Goal: Task Accomplishment & Management: Manage account settings

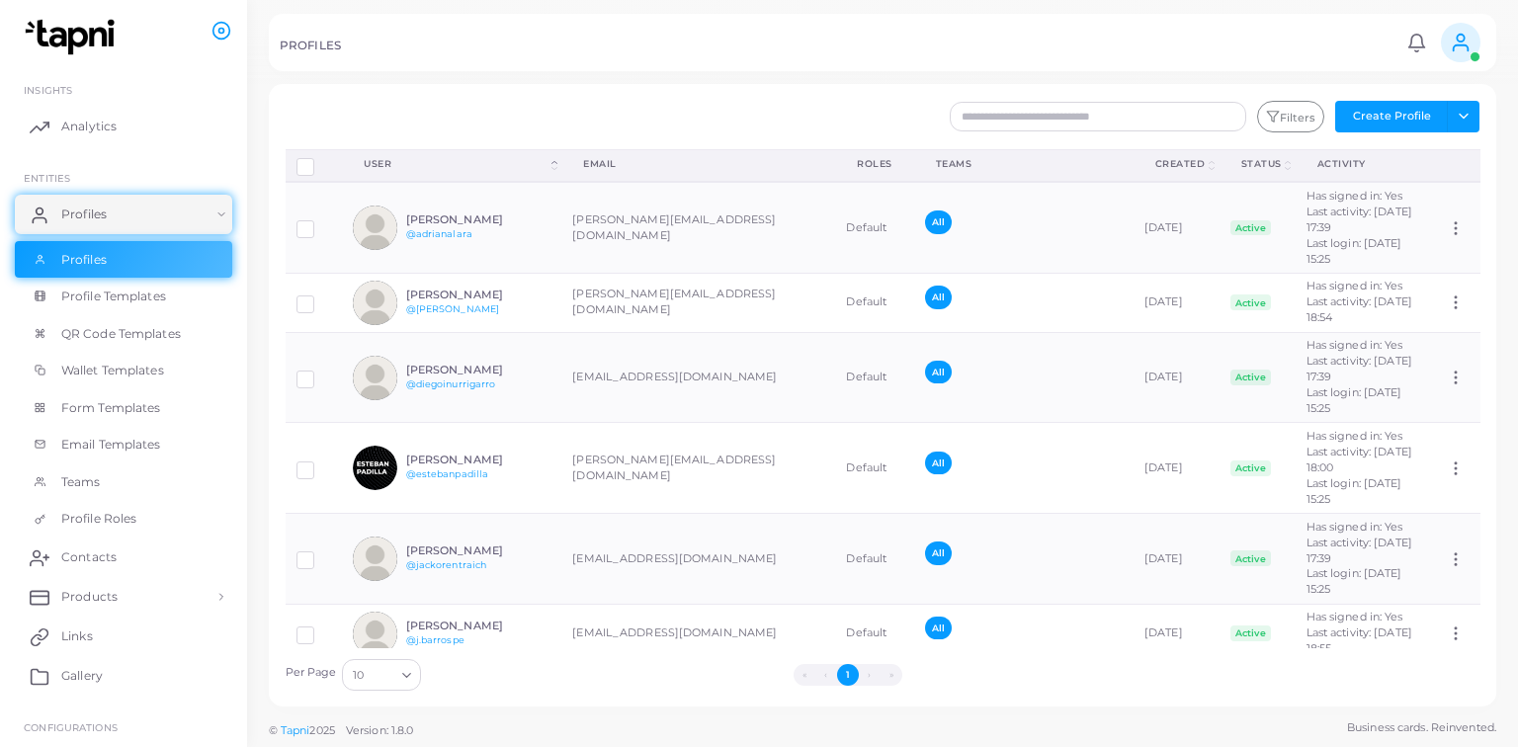
click at [878, 102] on div "Filters Create Profile Toggle dropdown Import Profiles Invite Profiles Export P…" at bounding box center [984, 117] width 1014 height 32
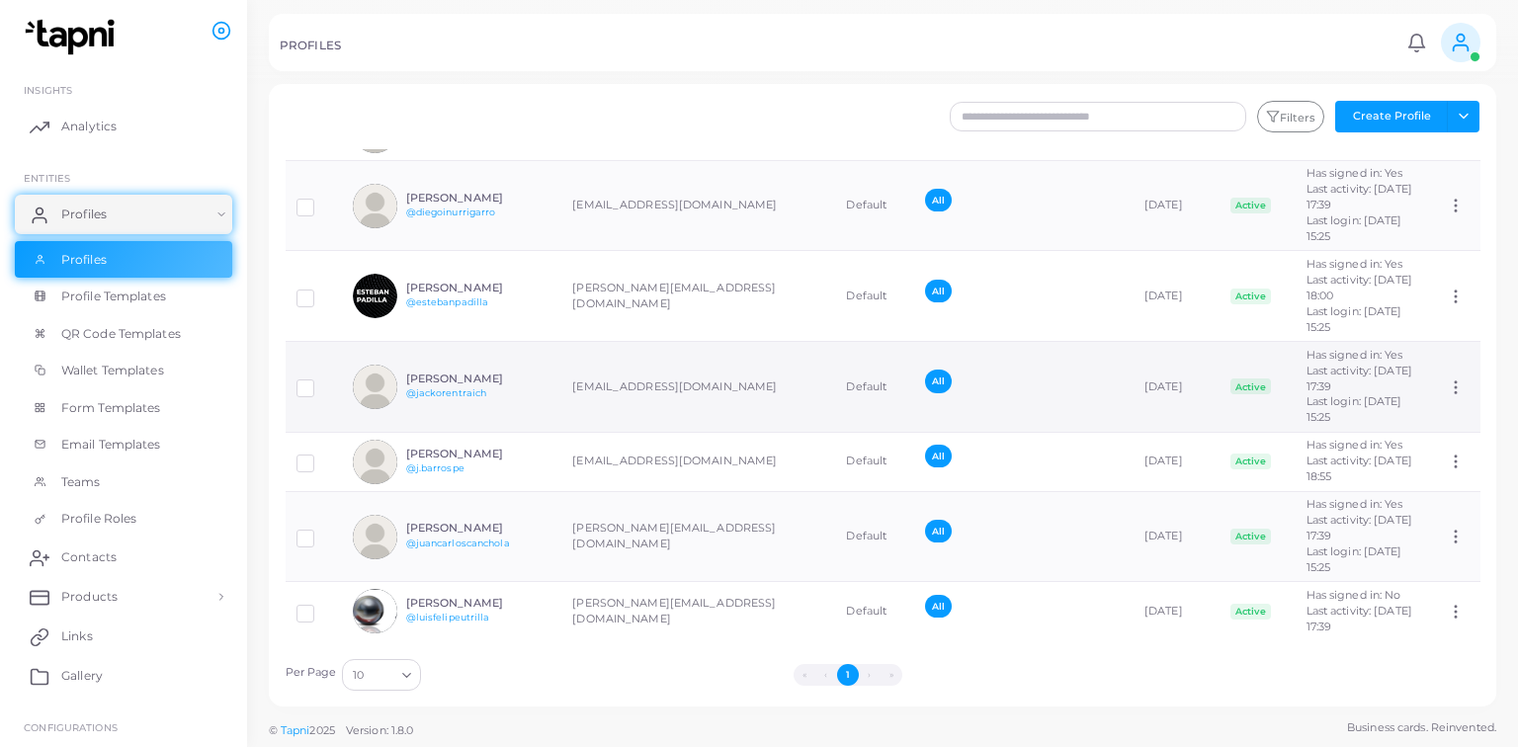
scroll to position [174, 0]
click at [1475, 109] on button "Toggle dropdown" at bounding box center [1463, 117] width 33 height 32
click at [1412, 105] on button "Create Profile" at bounding box center [1391, 117] width 113 height 32
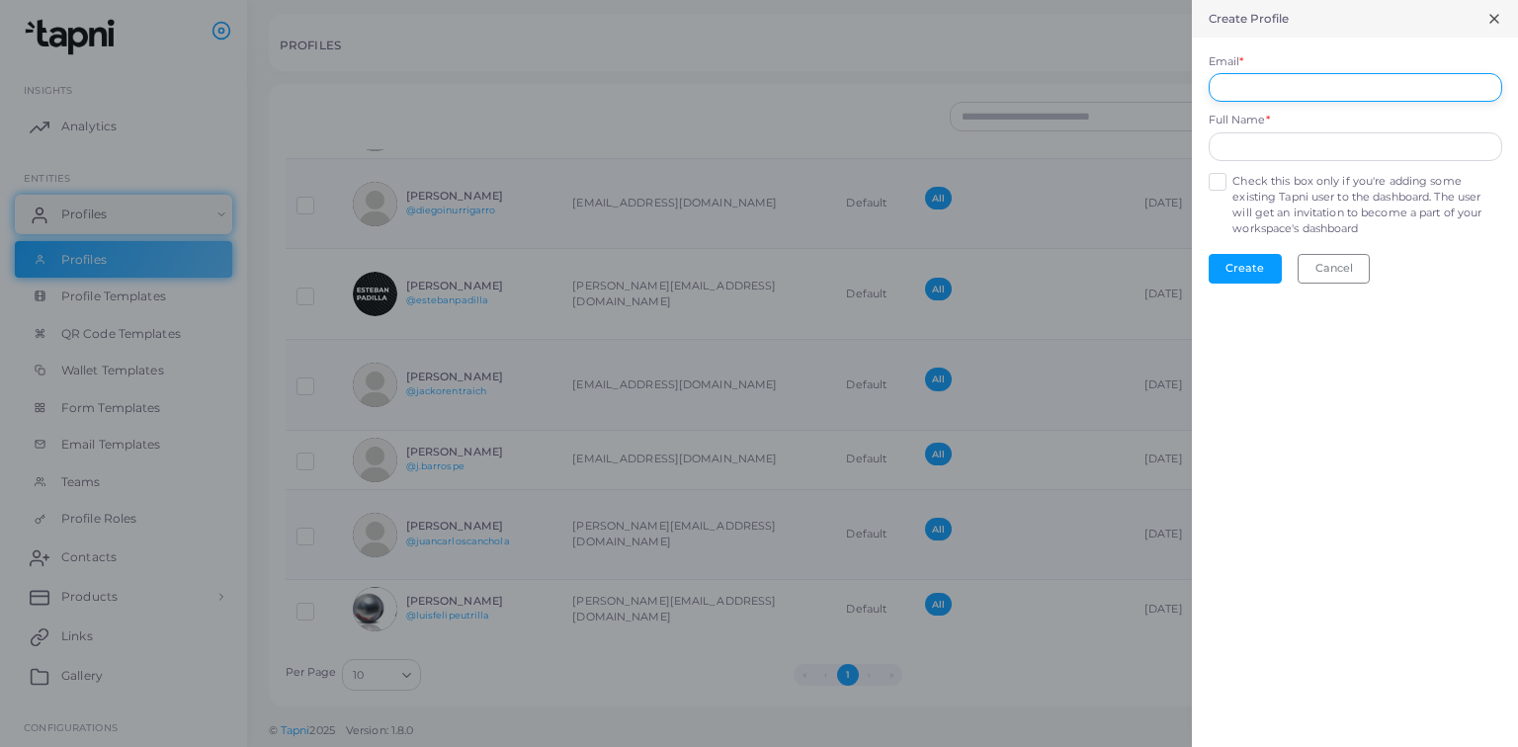
click at [1321, 85] on input "Email *" at bounding box center [1355, 88] width 293 height 30
type input "**********"
type input "*"
type input "**********"
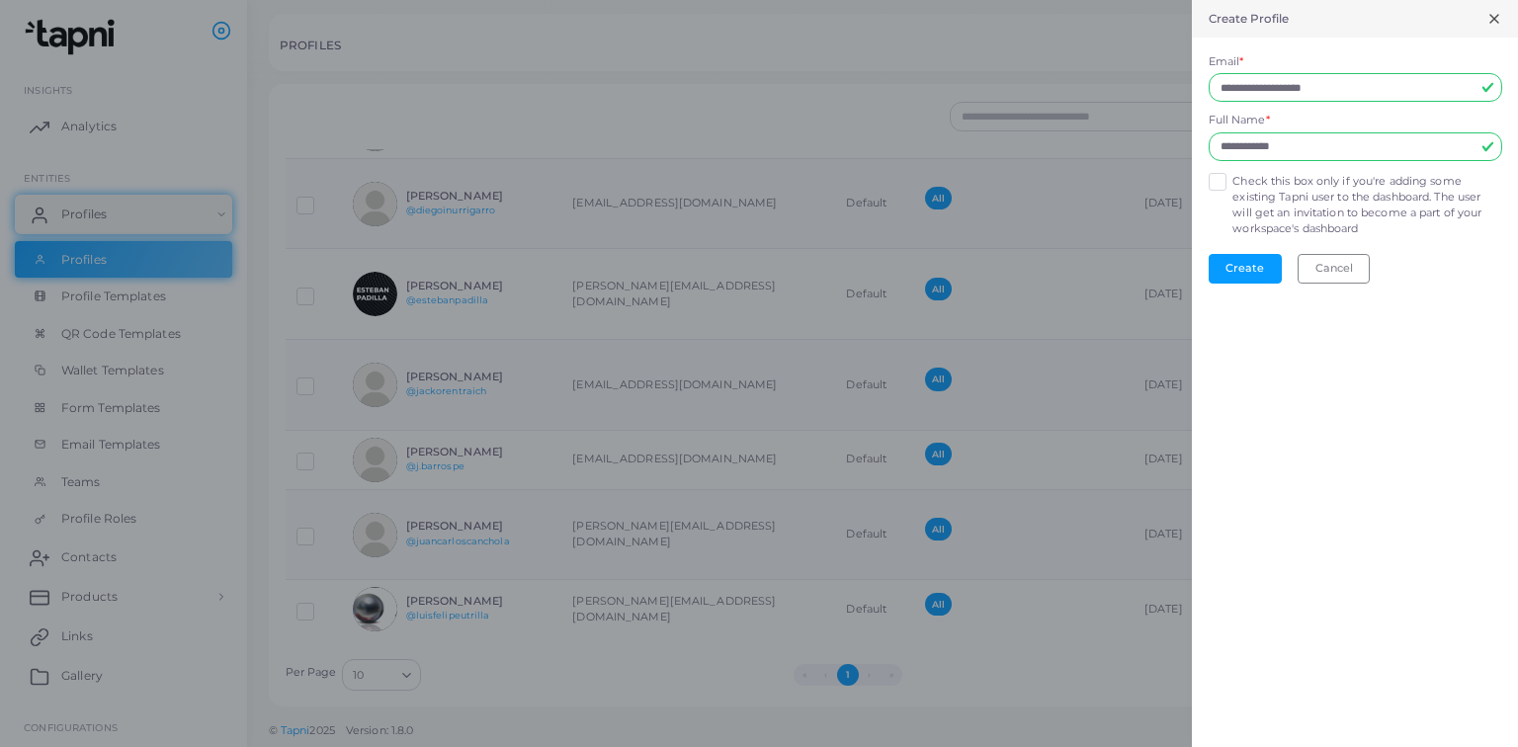
click at [1232, 189] on label "Check this box only if you're adding some existing Tapni user to the dashboard.…" at bounding box center [1366, 205] width 269 height 63
click at [1246, 282] on button "Create" at bounding box center [1245, 269] width 73 height 30
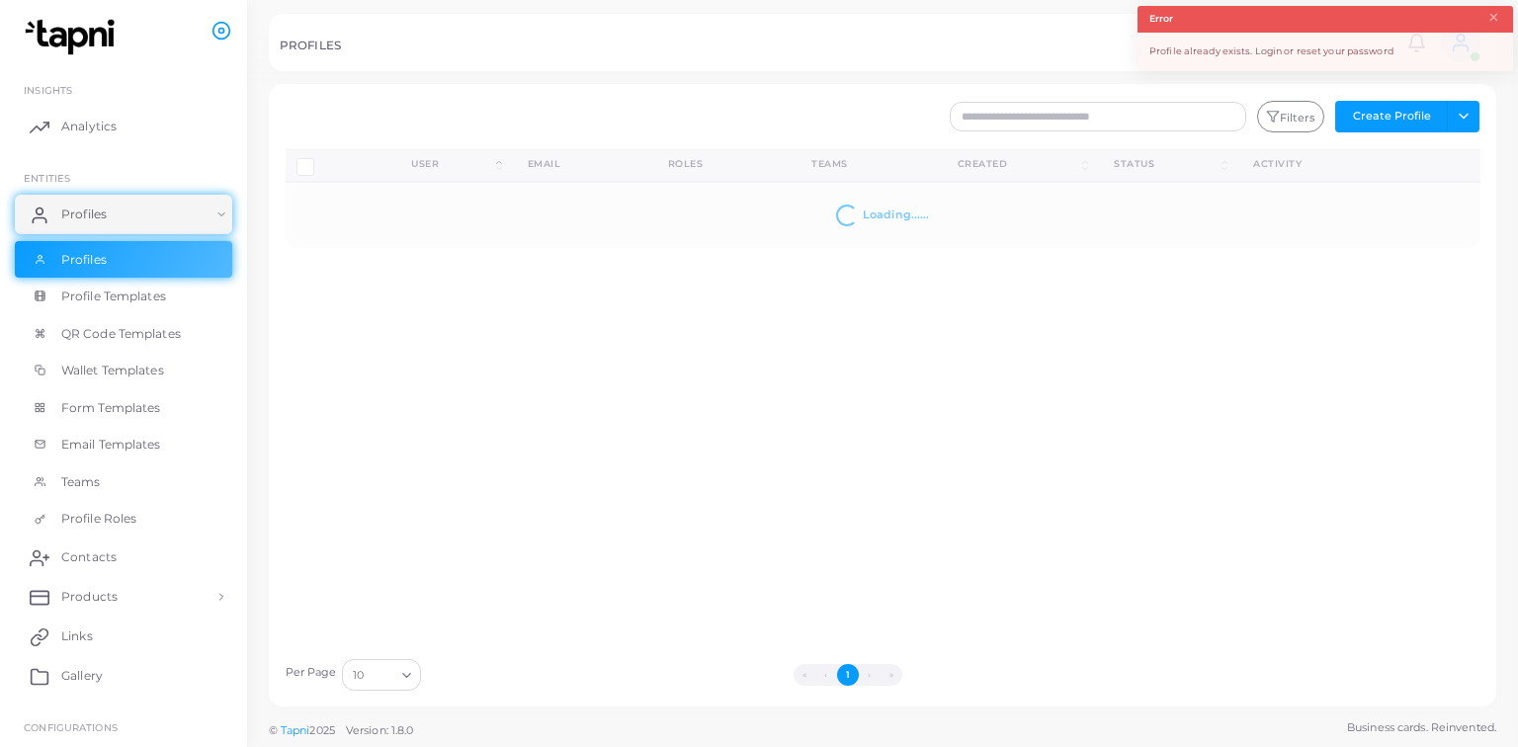
scroll to position [0, 0]
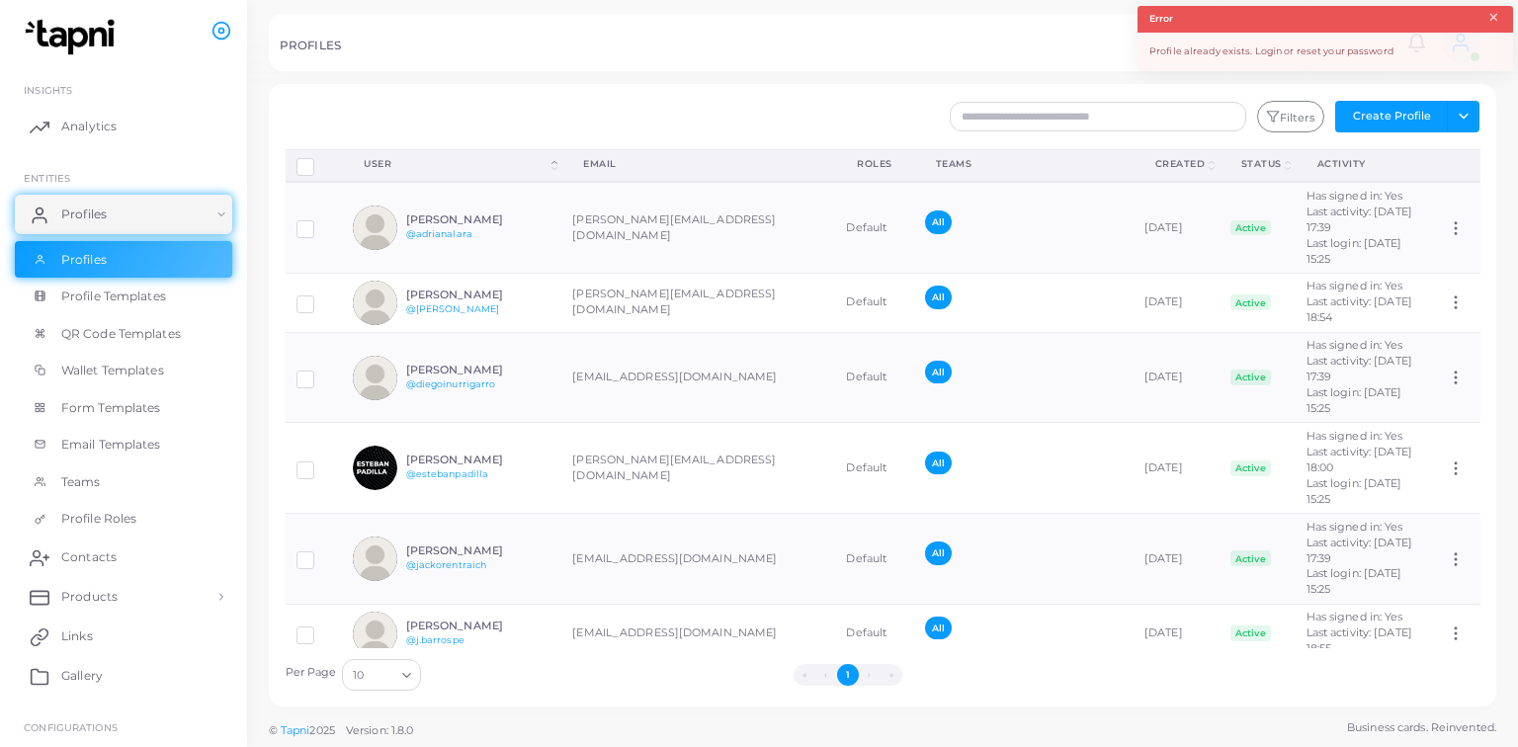
click at [1497, 15] on button "×" at bounding box center [1493, 18] width 13 height 22
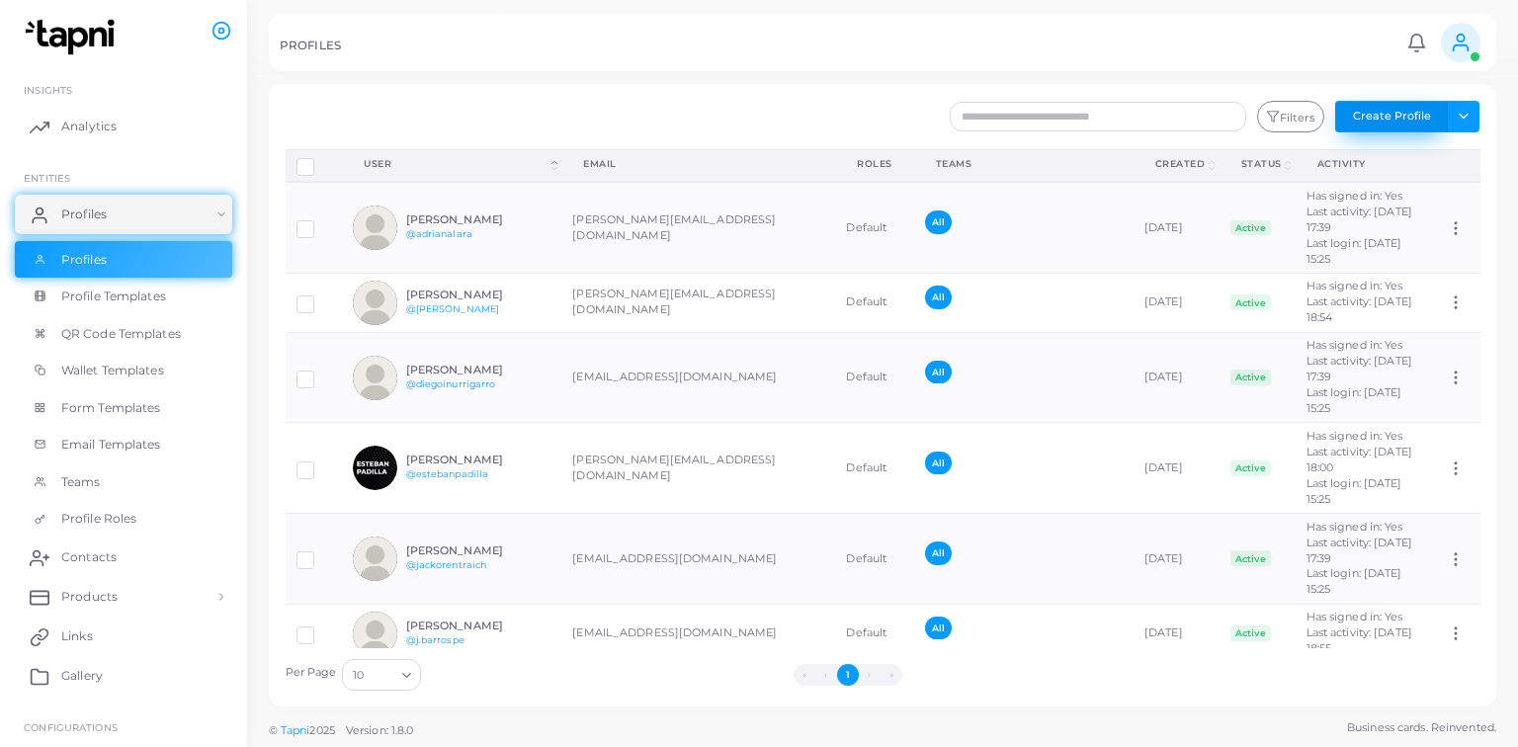
click at [1430, 123] on button "Create Profile" at bounding box center [1391, 117] width 113 height 32
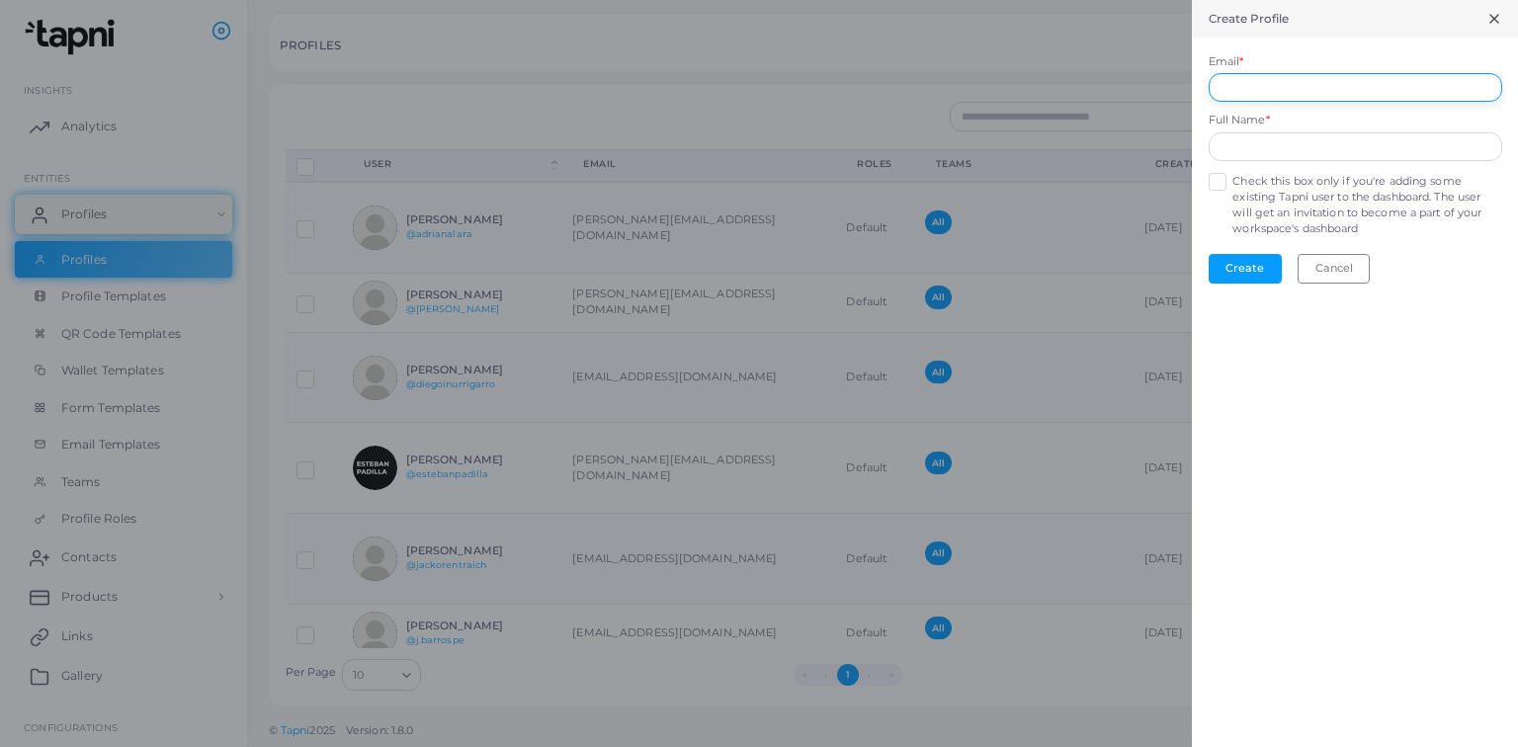
click at [1339, 83] on input "Email *" at bounding box center [1355, 88] width 293 height 30
type input "**********"
click at [1267, 269] on button "Create" at bounding box center [1245, 269] width 73 height 30
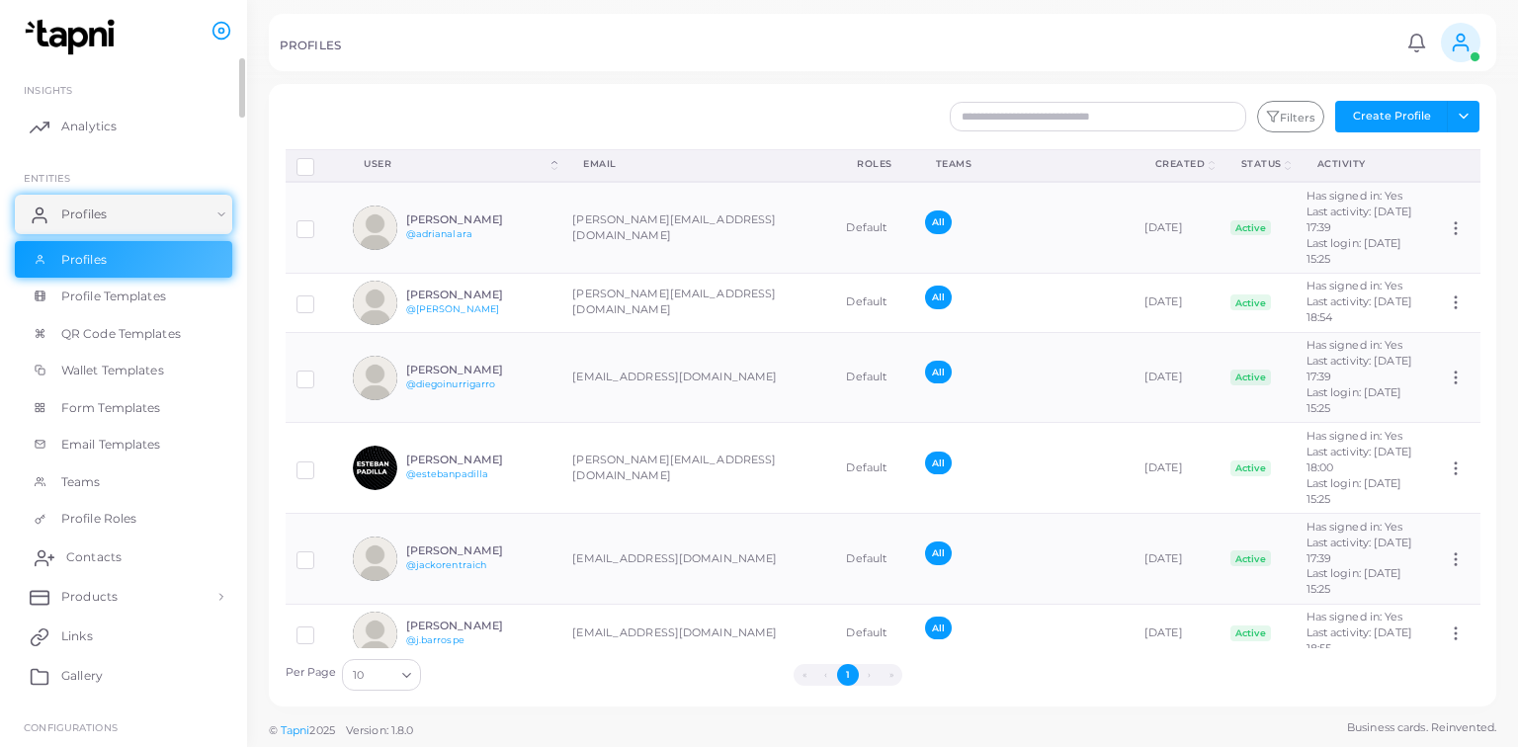
click at [116, 554] on span "Contacts" at bounding box center [93, 557] width 55 height 18
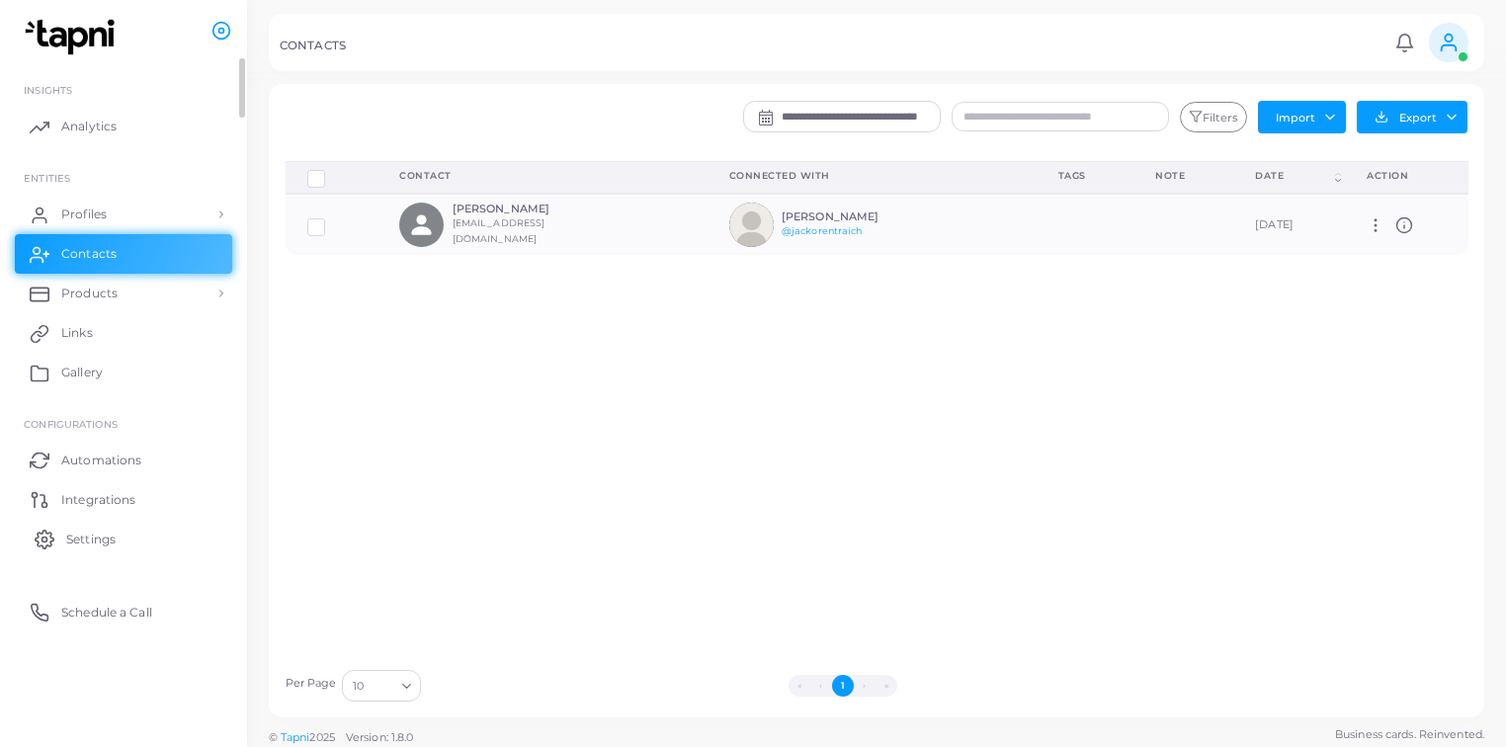
click at [115, 539] on span "Settings" at bounding box center [90, 540] width 49 height 18
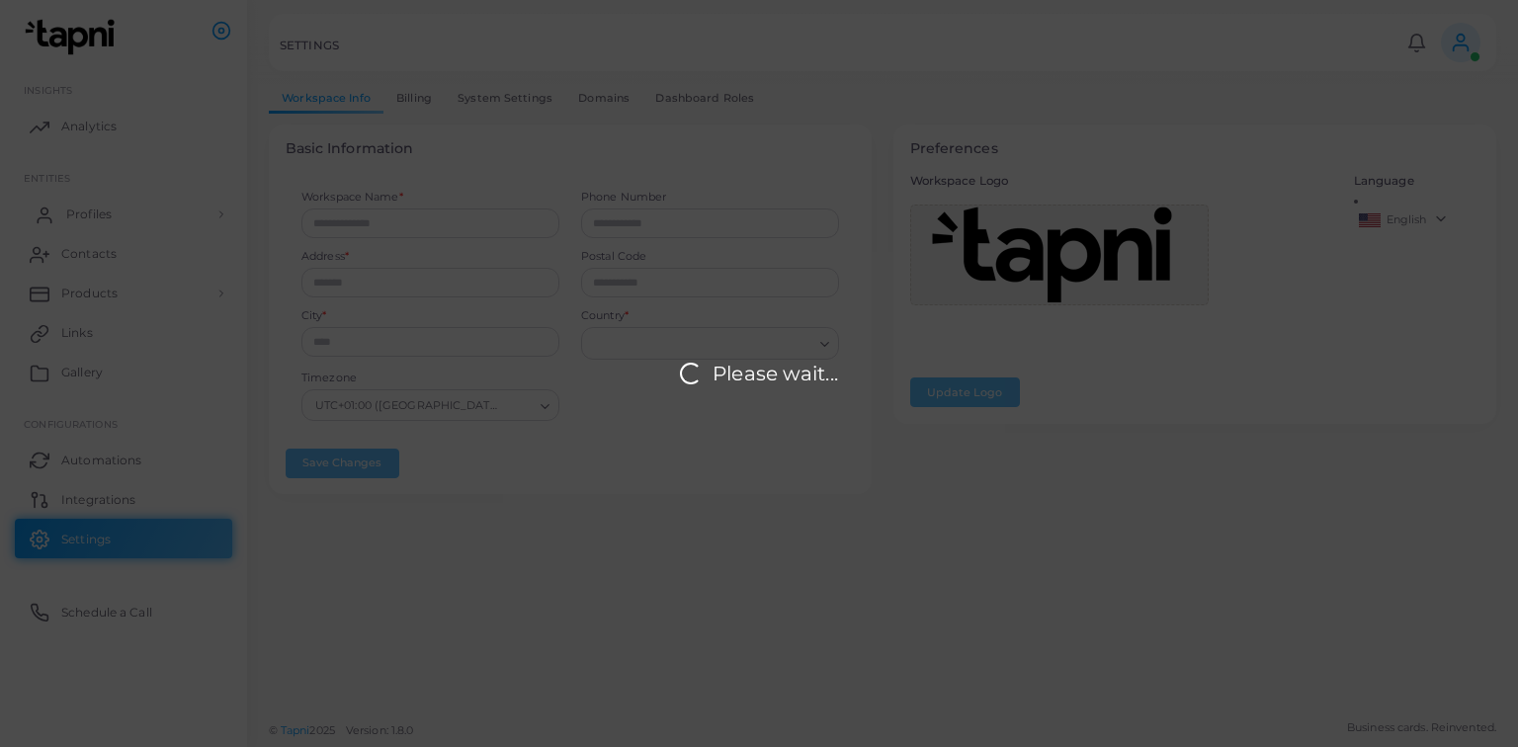
type input "*****"
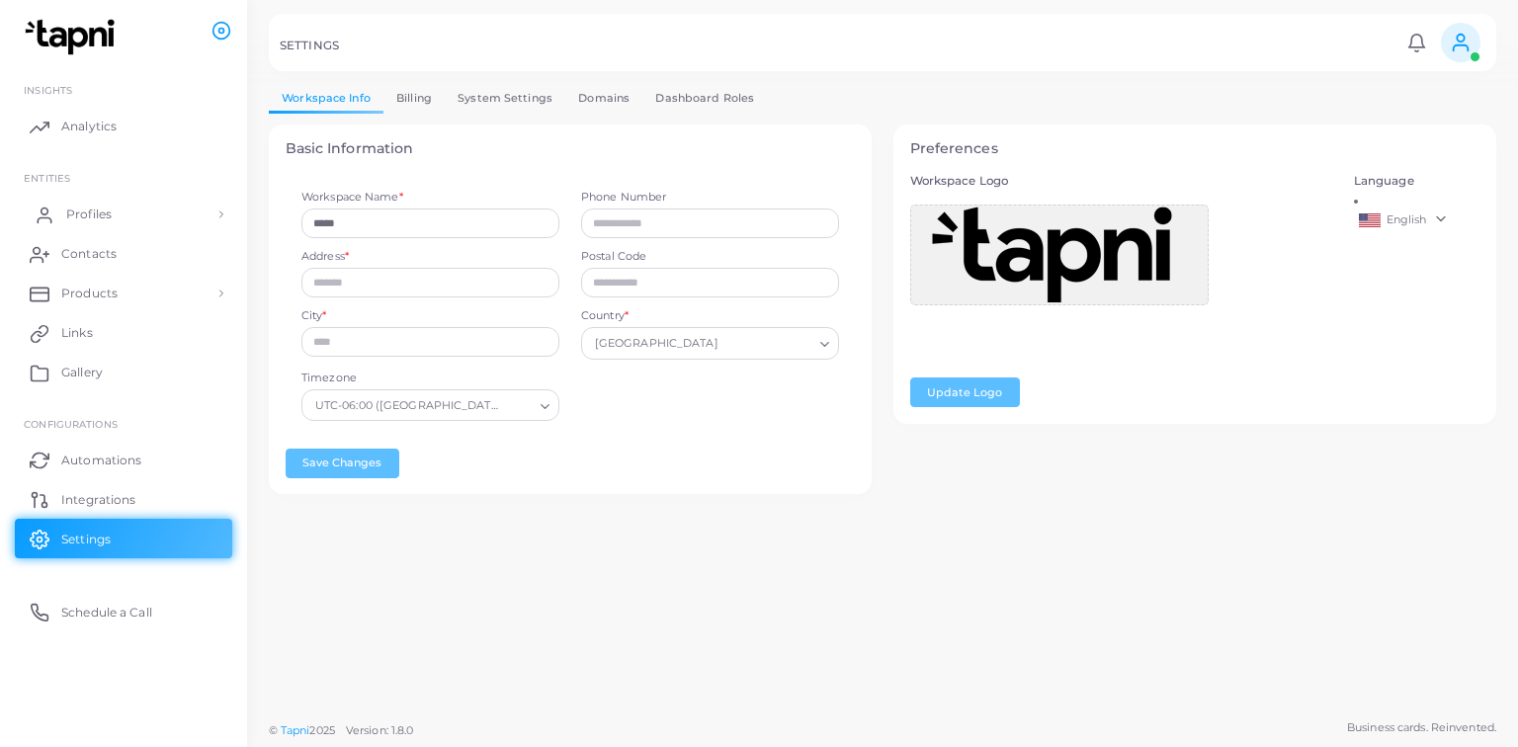
click at [180, 208] on link "Profiles" at bounding box center [123, 215] width 217 height 40
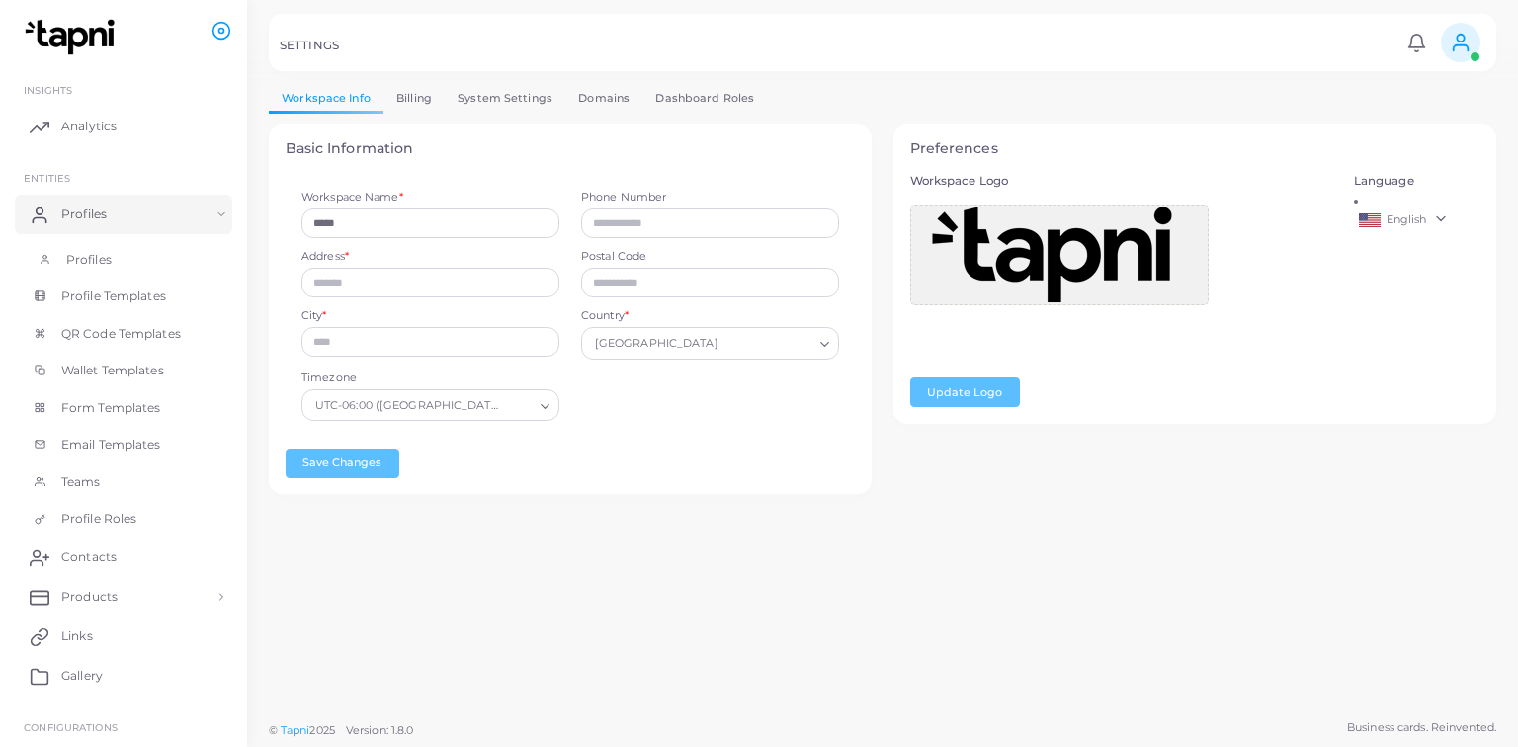
click at [155, 249] on link "Profiles" at bounding box center [123, 260] width 217 height 38
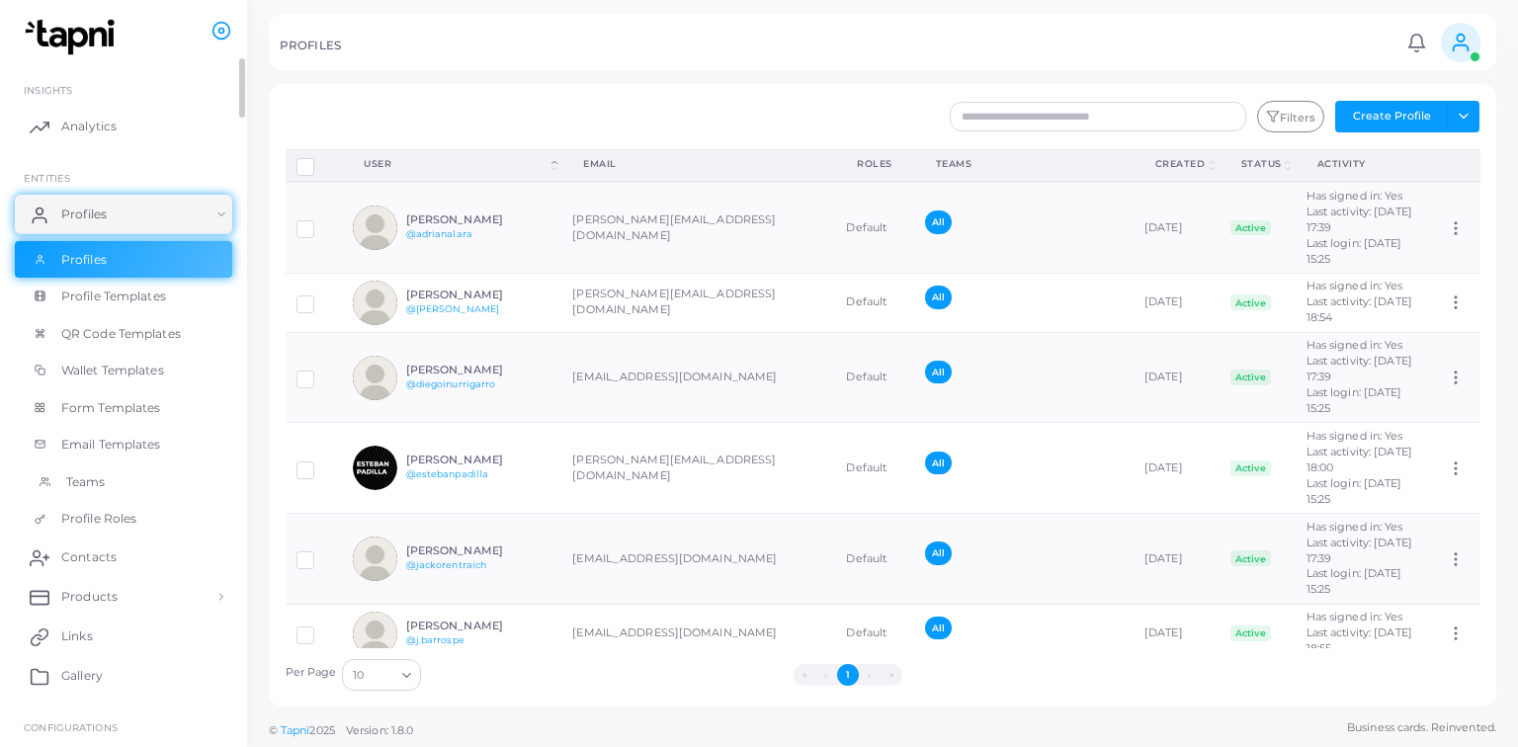
click at [138, 474] on link "Teams" at bounding box center [123, 482] width 217 height 38
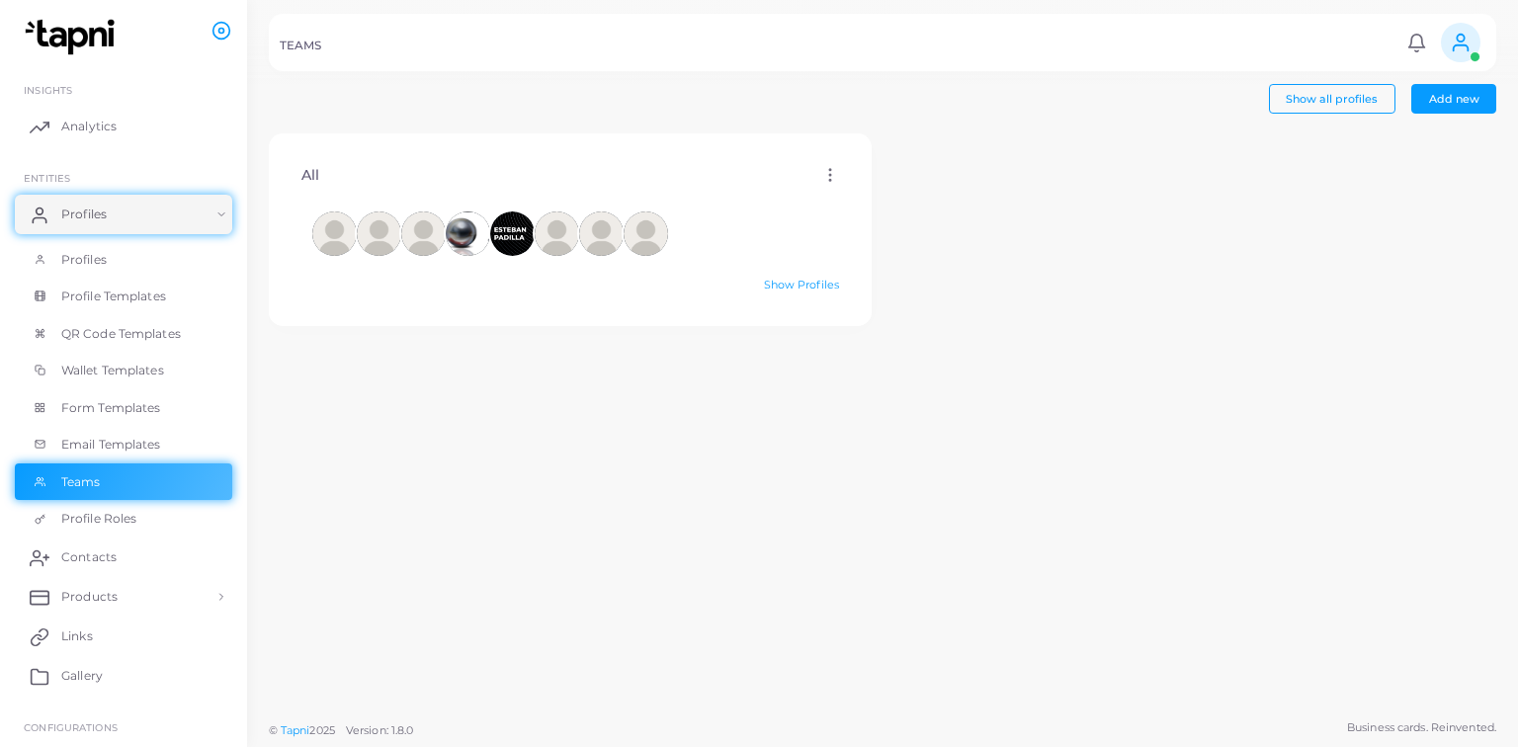
click at [745, 216] on div at bounding box center [570, 233] width 516 height 44
click at [822, 174] on icon at bounding box center [830, 175] width 18 height 18
click at [862, 192] on link "Edit" at bounding box center [876, 198] width 107 height 27
type input "***"
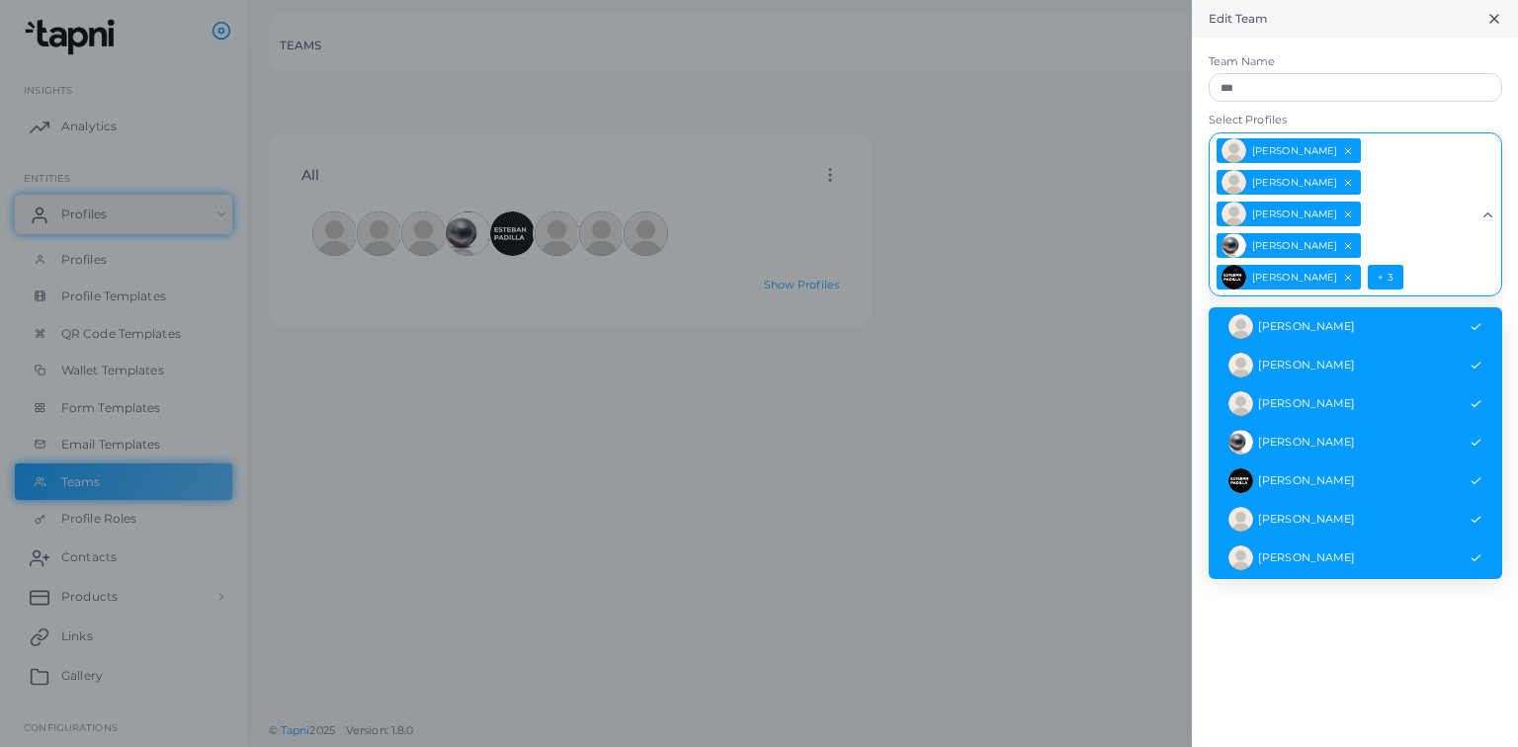
click at [1380, 282] on span "+ 3" at bounding box center [1385, 277] width 35 height 25
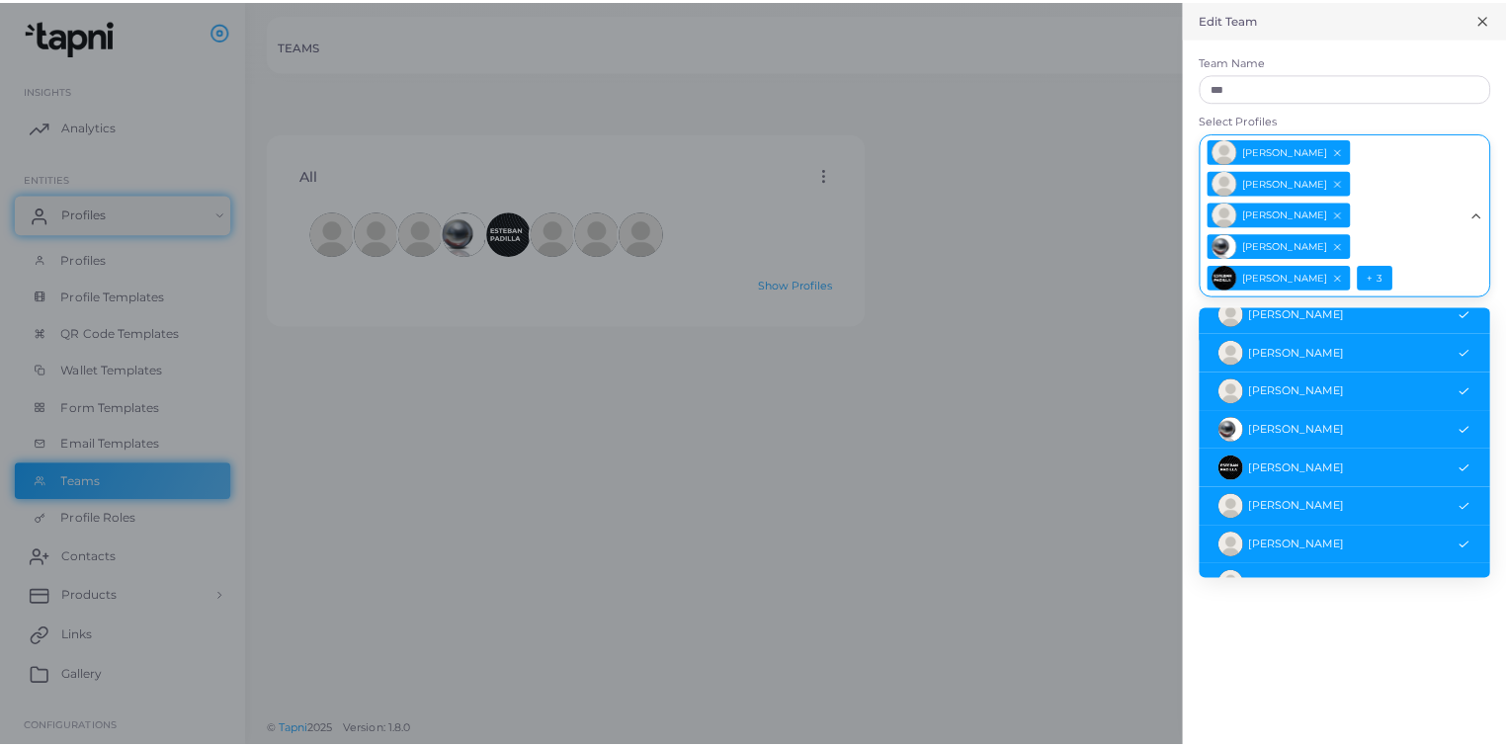
scroll to position [36, 0]
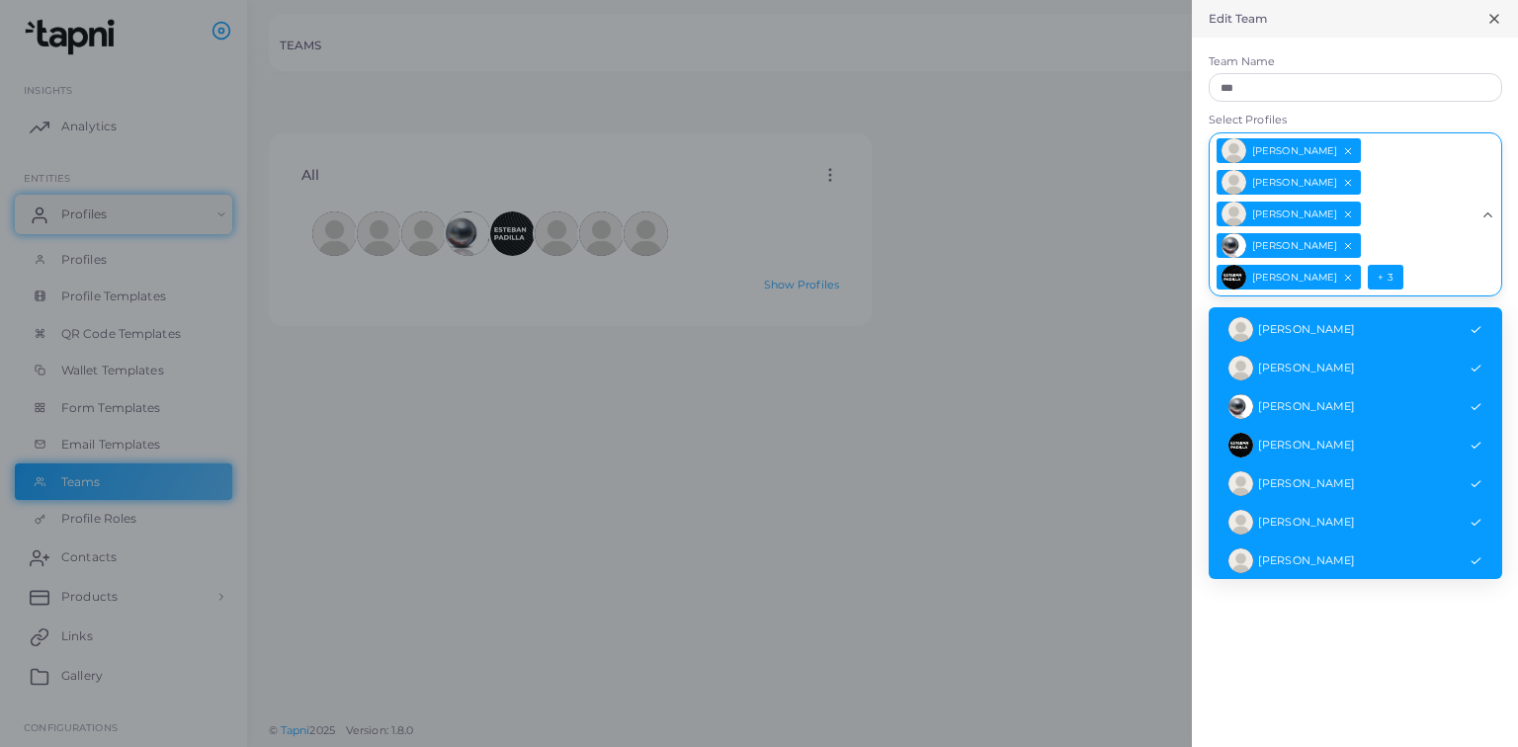
click at [1364, 632] on div "Edit Team Team Name *** Select Profiles [PERSON_NAME] [PERSON_NAME] [PERSON_NAM…" at bounding box center [1355, 373] width 326 height 747
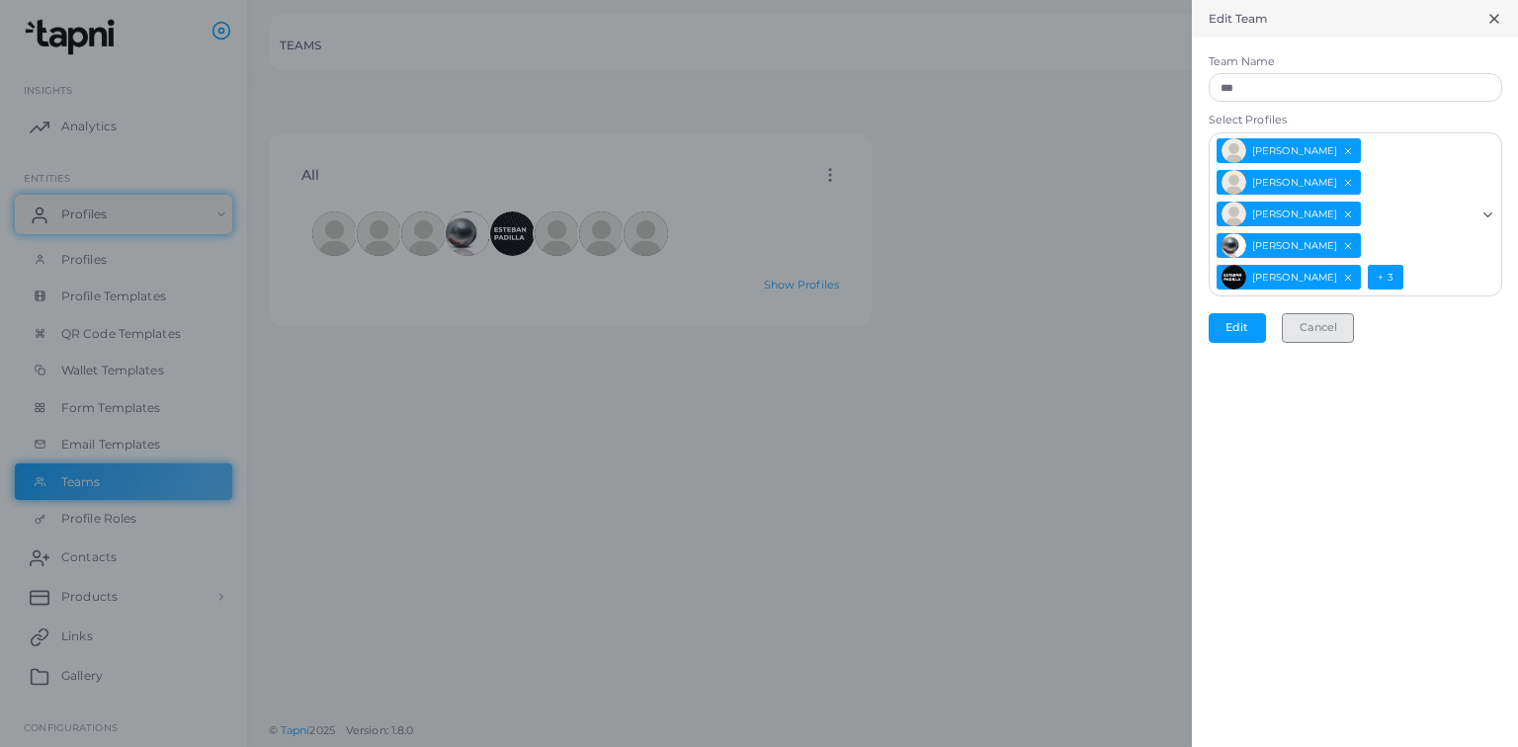
click at [1346, 336] on button "Cancel" at bounding box center [1318, 328] width 72 height 30
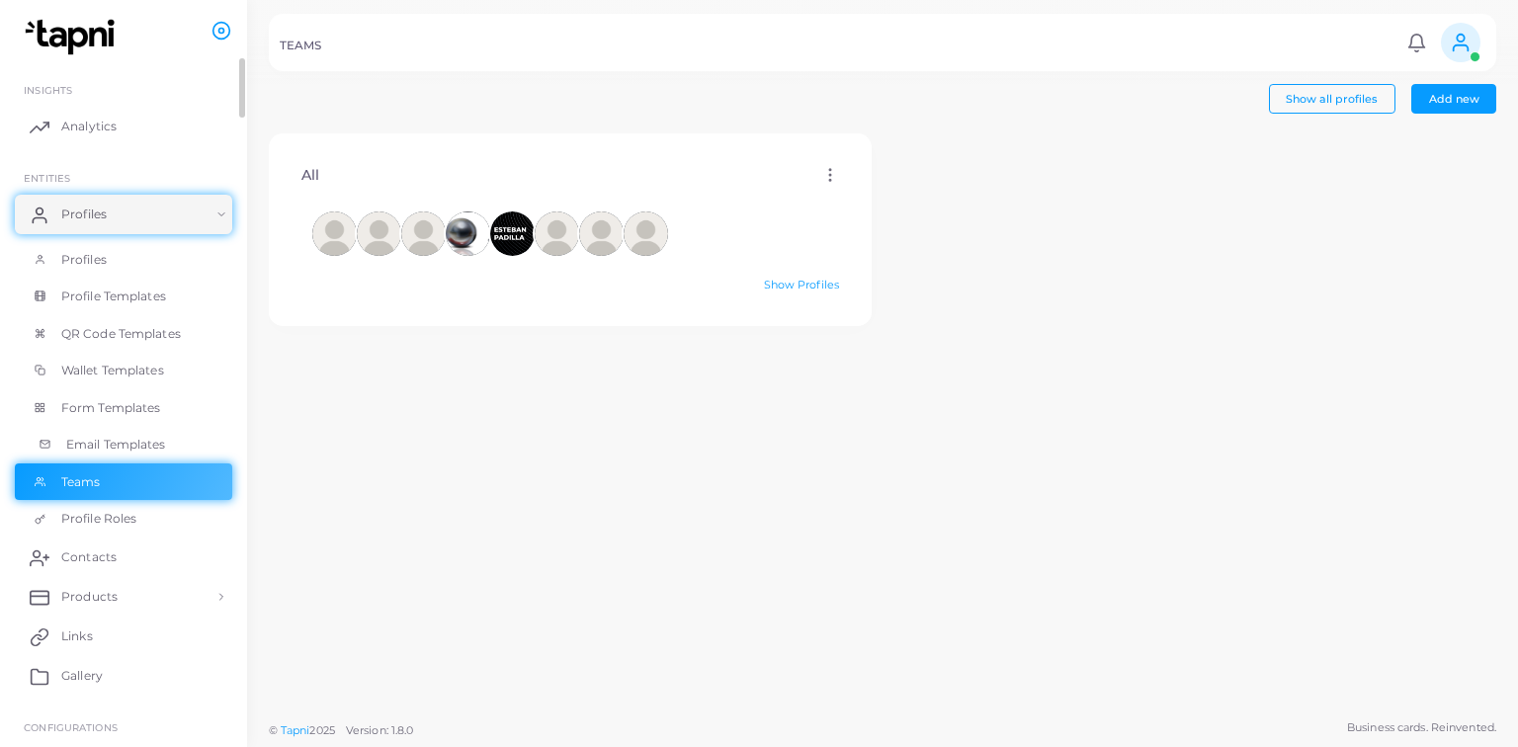
click at [116, 440] on span "Email Templates" at bounding box center [116, 445] width 100 height 18
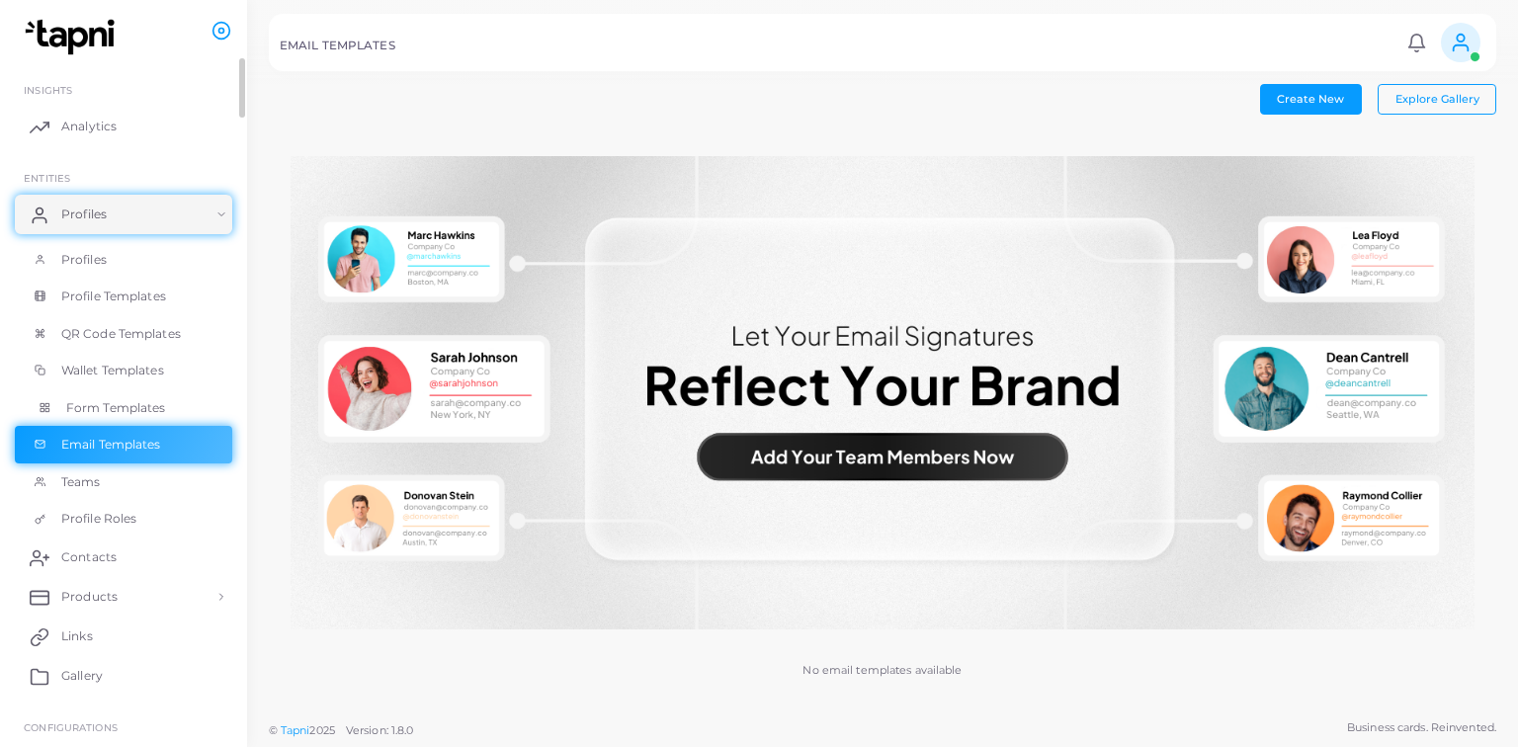
click at [118, 409] on span "Form Templates" at bounding box center [116, 408] width 100 height 18
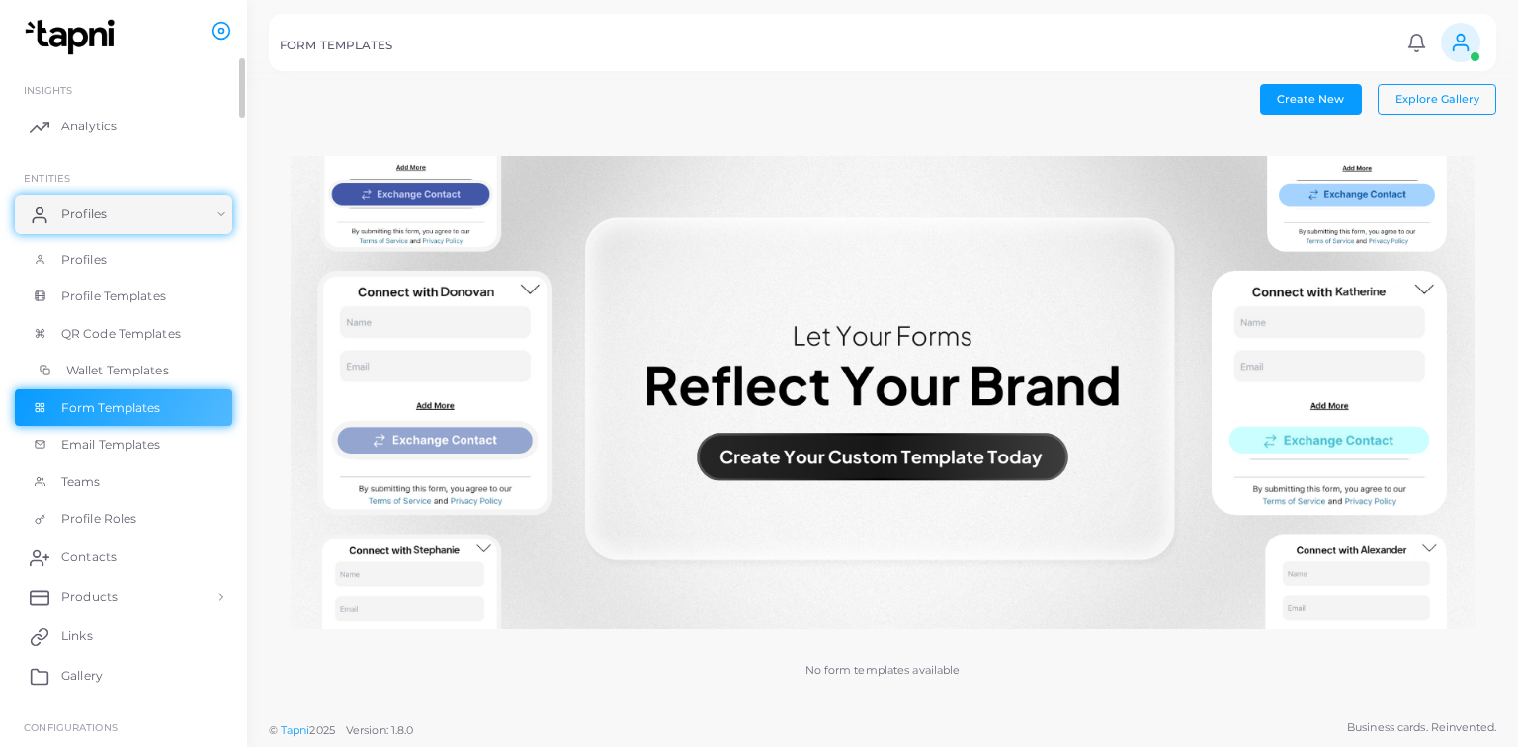
click at [144, 365] on span "Wallet Templates" at bounding box center [117, 371] width 103 height 18
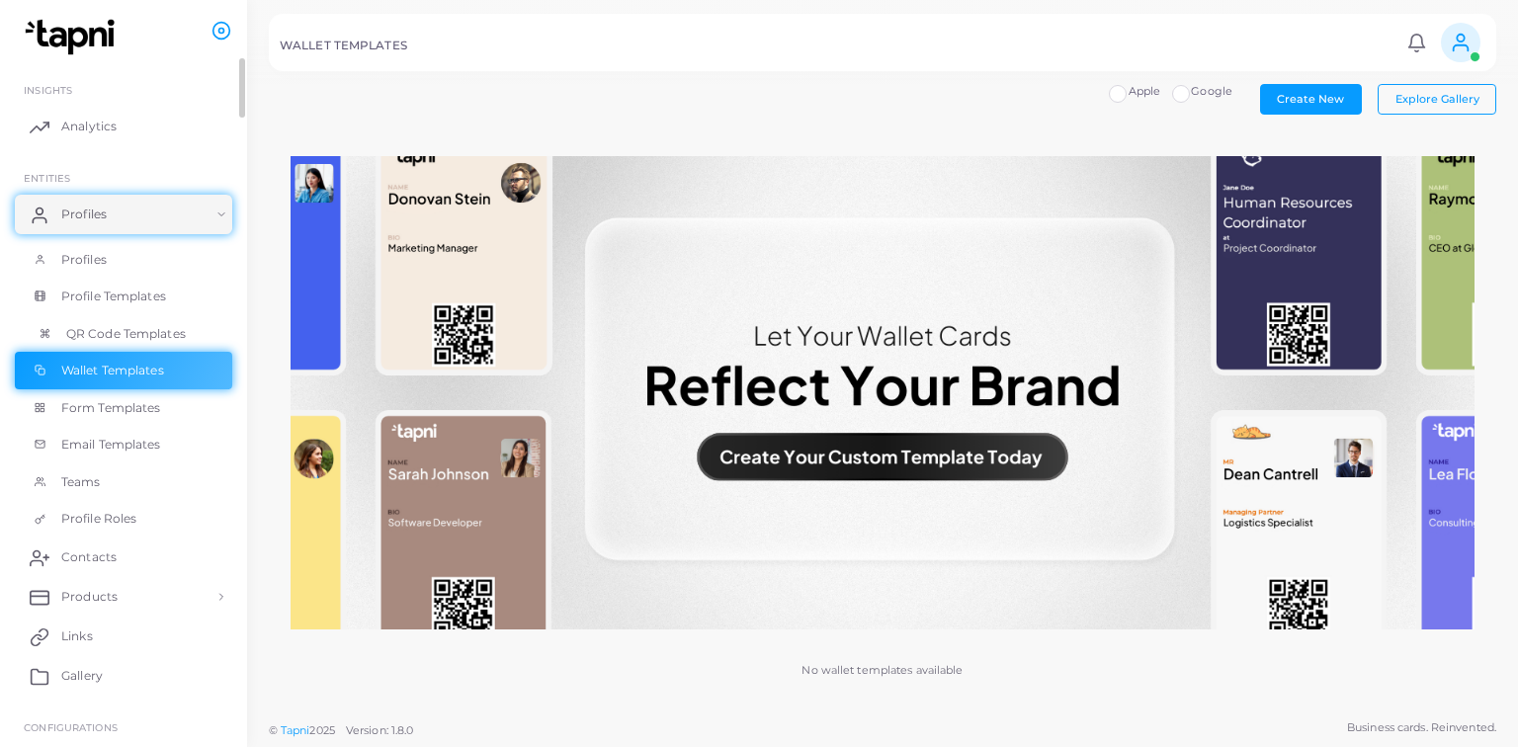
click at [146, 337] on span "QR Code Templates" at bounding box center [126, 334] width 120 height 18
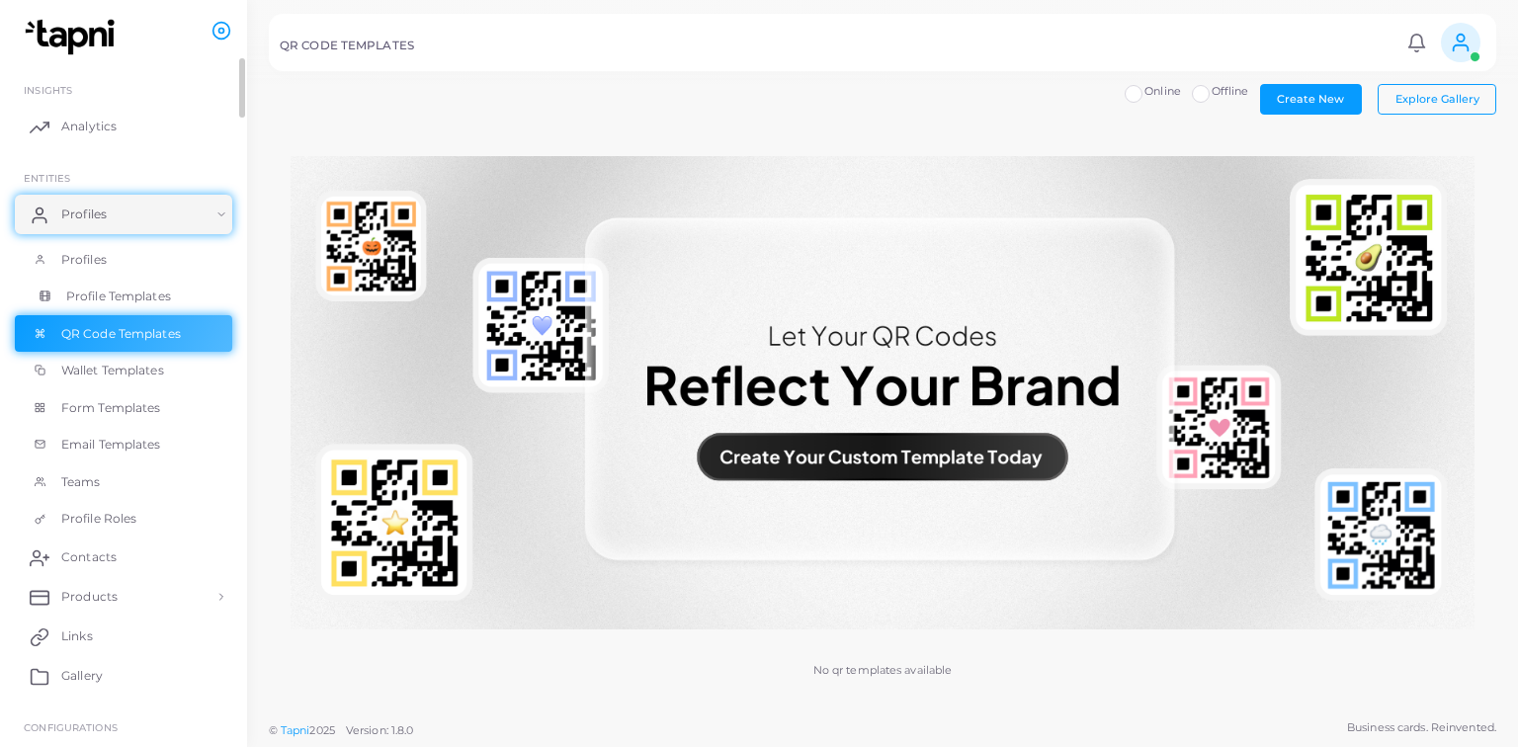
click at [113, 291] on span "Profile Templates" at bounding box center [118, 297] width 105 height 18
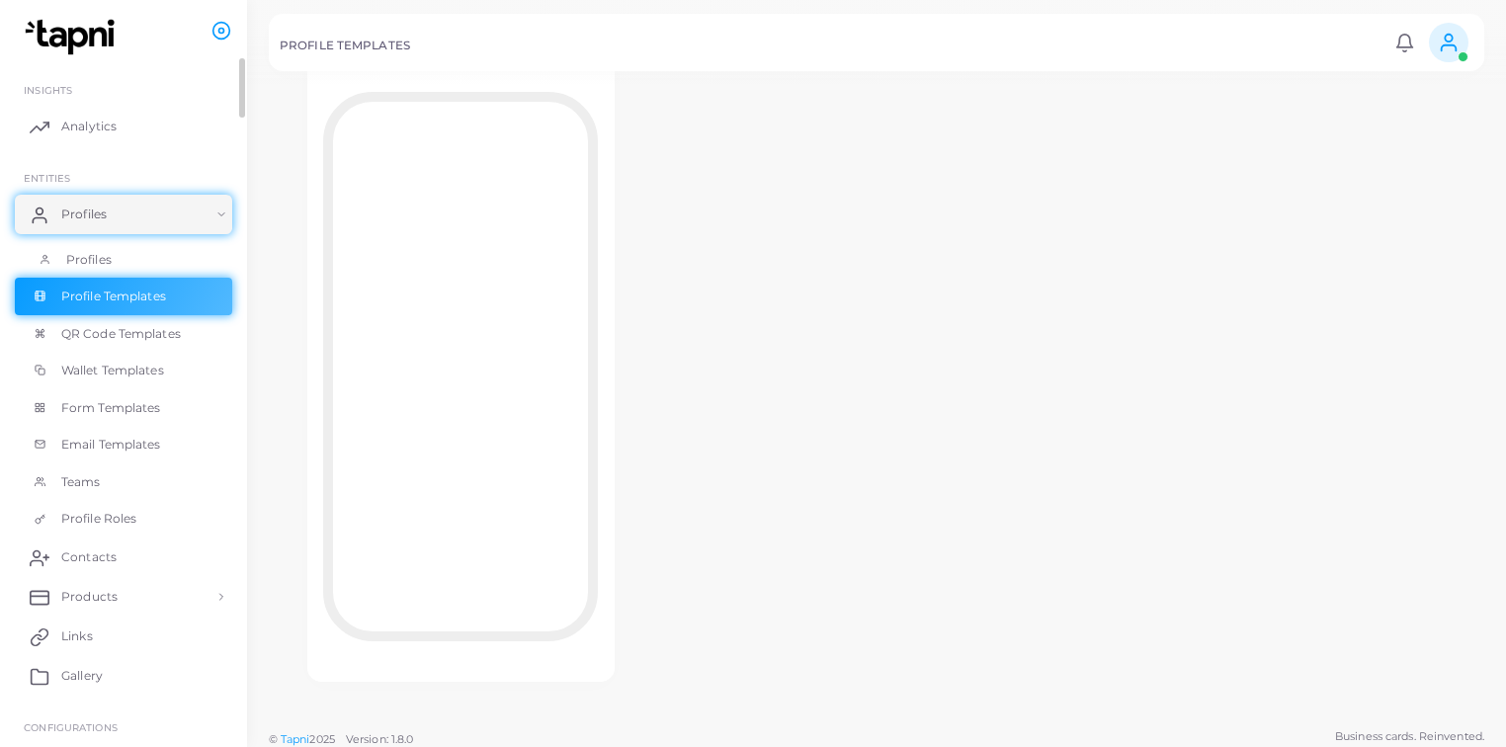
scroll to position [175, 0]
click at [190, 273] on link "Profiles" at bounding box center [123, 260] width 217 height 38
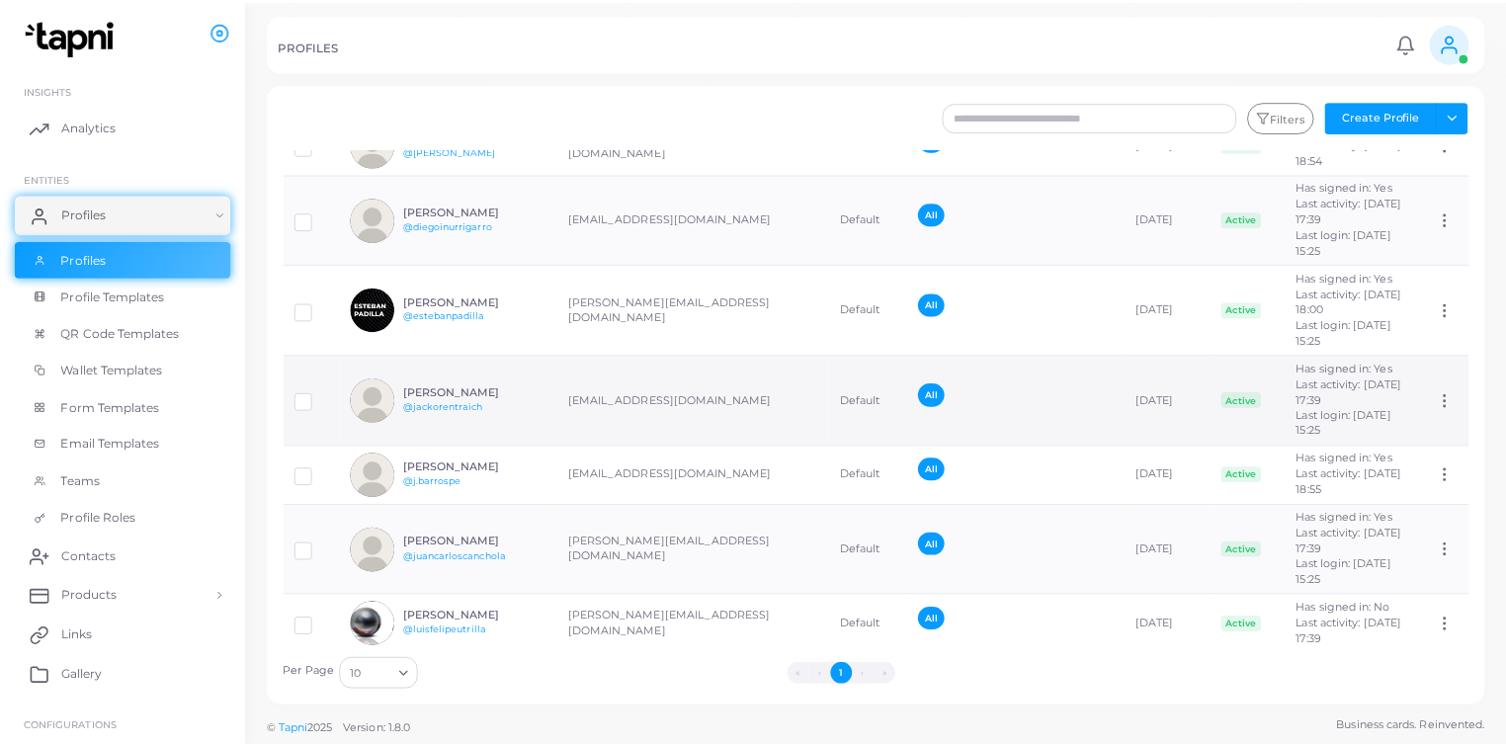
scroll to position [174, 0]
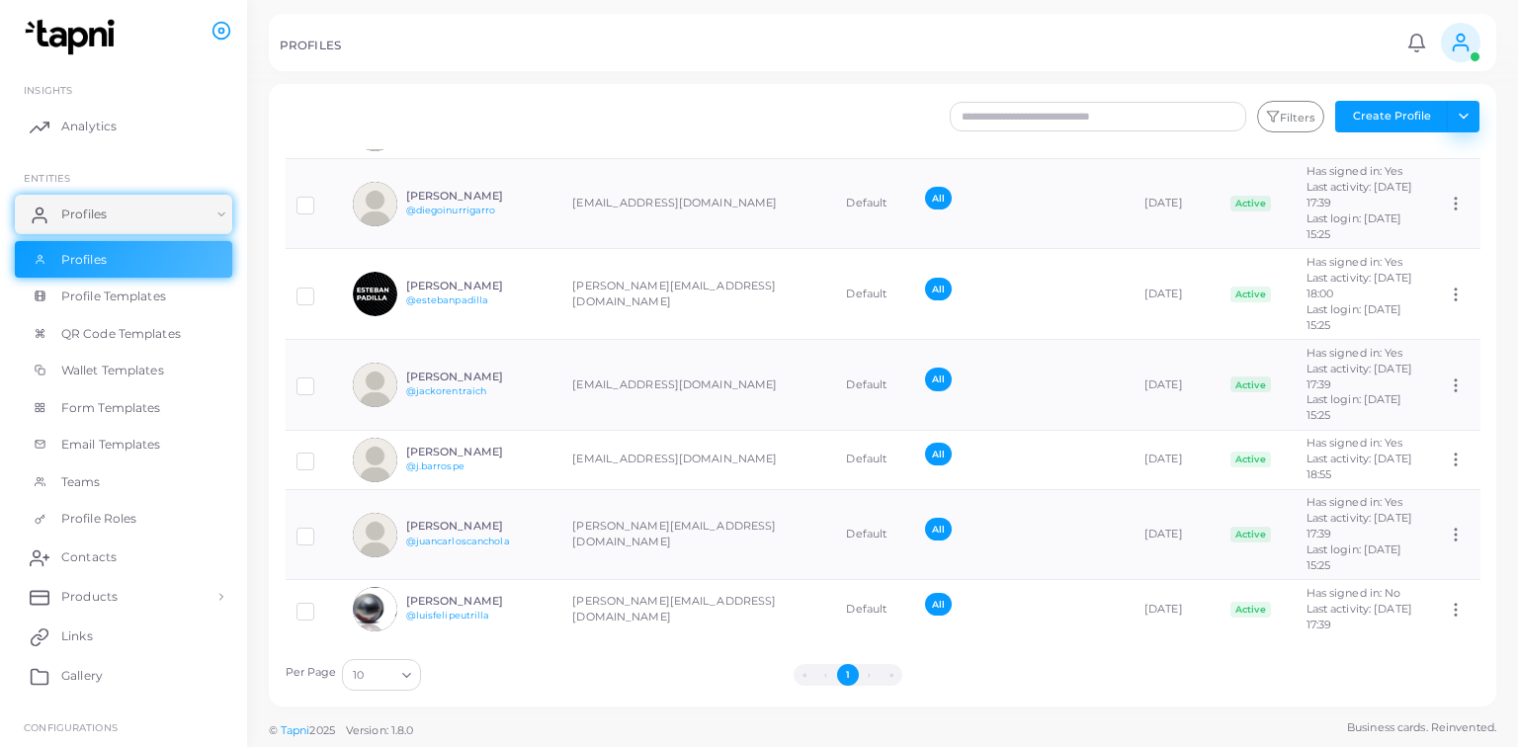
click at [1468, 117] on button "Toggle dropdown" at bounding box center [1463, 117] width 33 height 32
click at [1463, 186] on link "Invite Profiles" at bounding box center [1420, 189] width 110 height 30
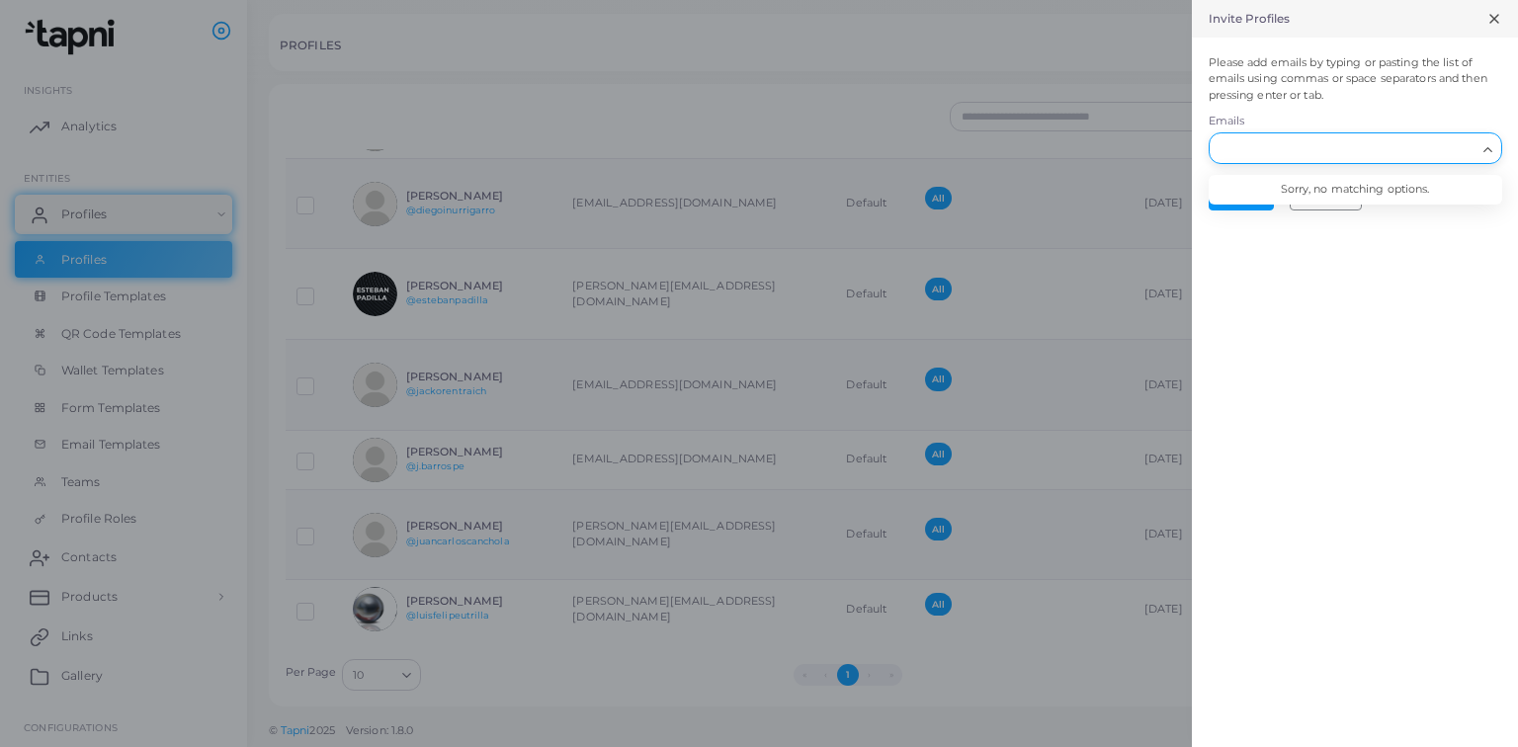
click at [1368, 150] on input "Search for option" at bounding box center [1344, 149] width 264 height 22
type input "**********"
click at [1328, 213] on form "Please add emails by typing or pasting the list of emails using commas or space…" at bounding box center [1355, 133] width 326 height 190
click at [1332, 206] on button "Cancel" at bounding box center [1326, 196] width 72 height 30
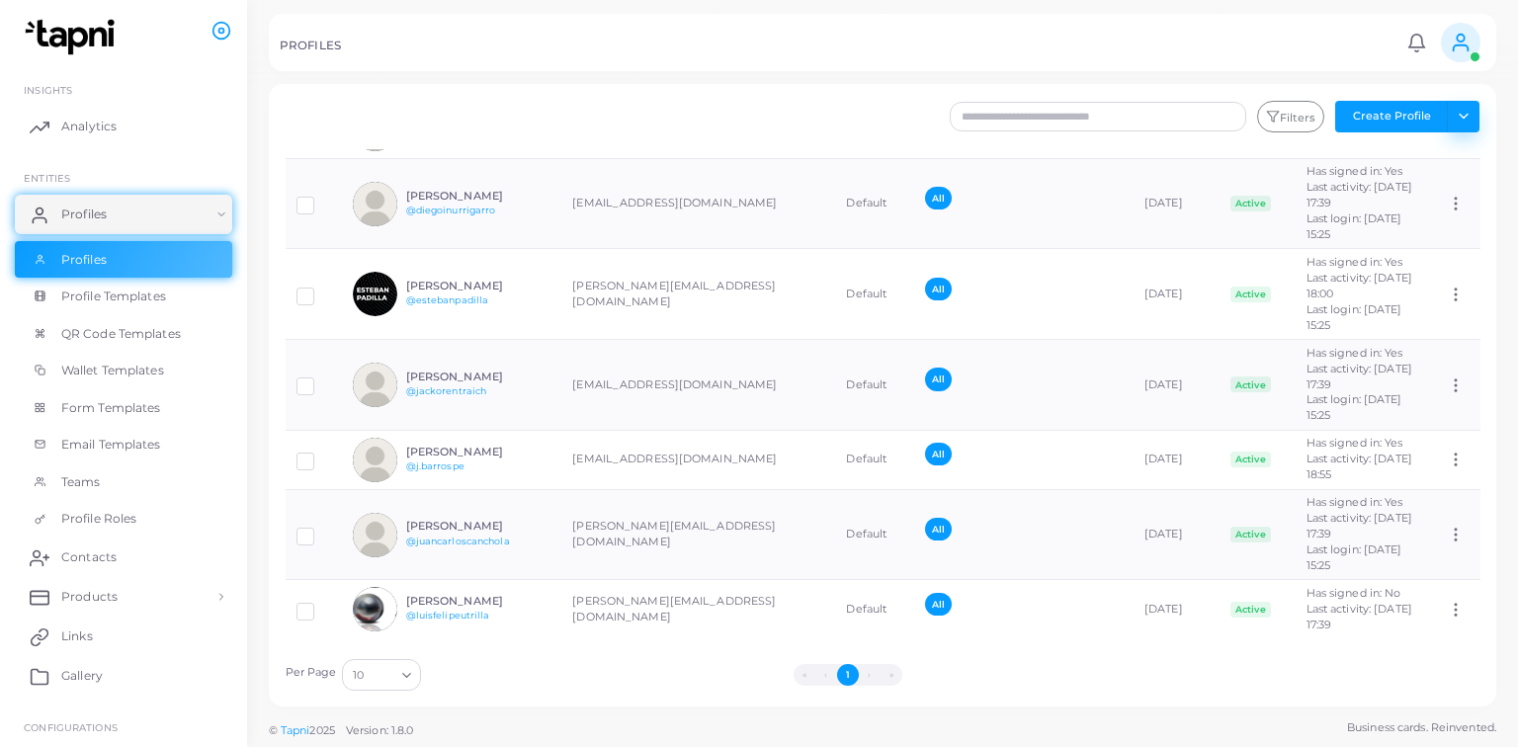
click at [1462, 125] on button "Toggle dropdown" at bounding box center [1463, 117] width 33 height 32
click at [1448, 223] on link "Export Profiles" at bounding box center [1420, 219] width 110 height 30
click at [1468, 126] on button "Toggle dropdown" at bounding box center [1463, 117] width 33 height 32
click at [1452, 162] on link "Import Profiles" at bounding box center [1420, 159] width 110 height 30
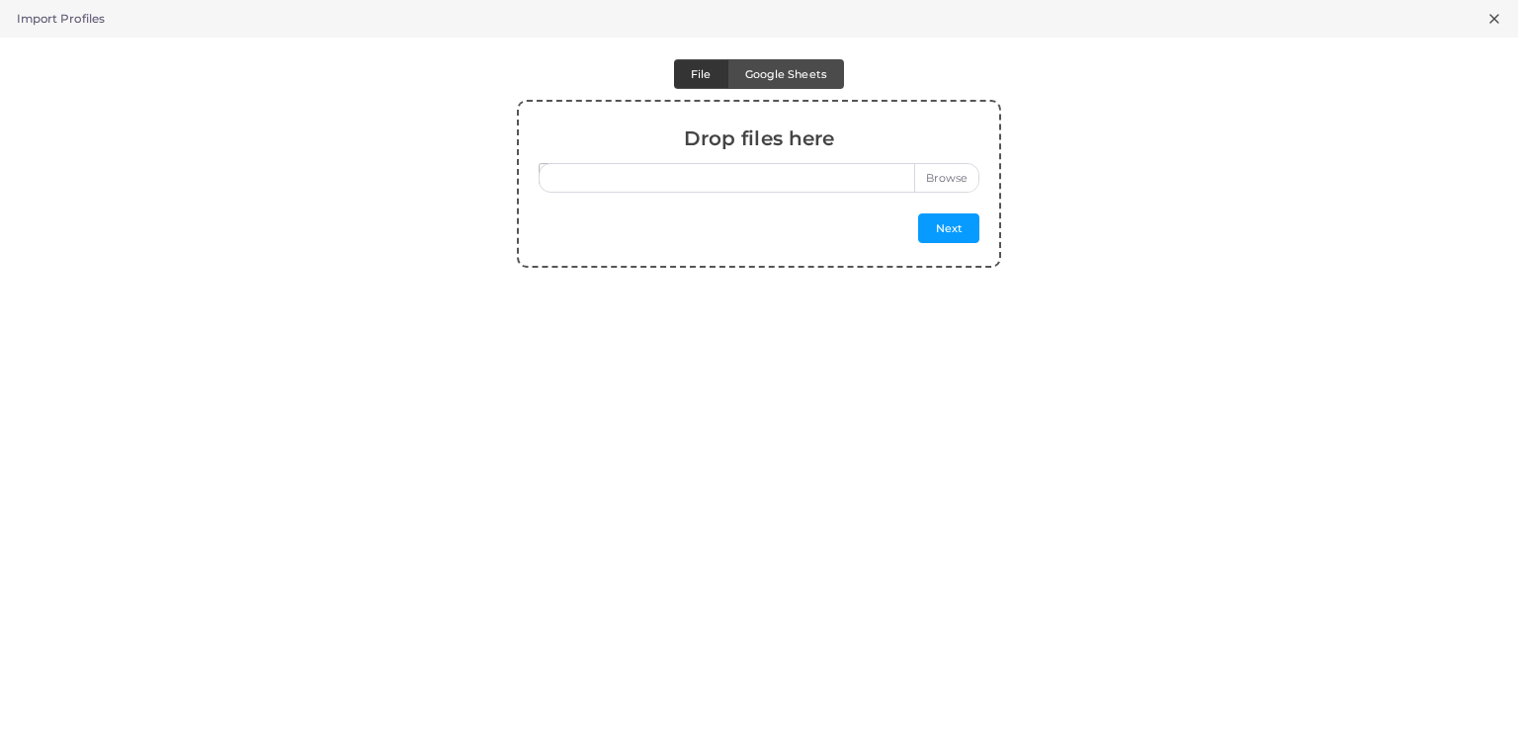
click at [1494, 13] on icon at bounding box center [1494, 19] width 16 height 16
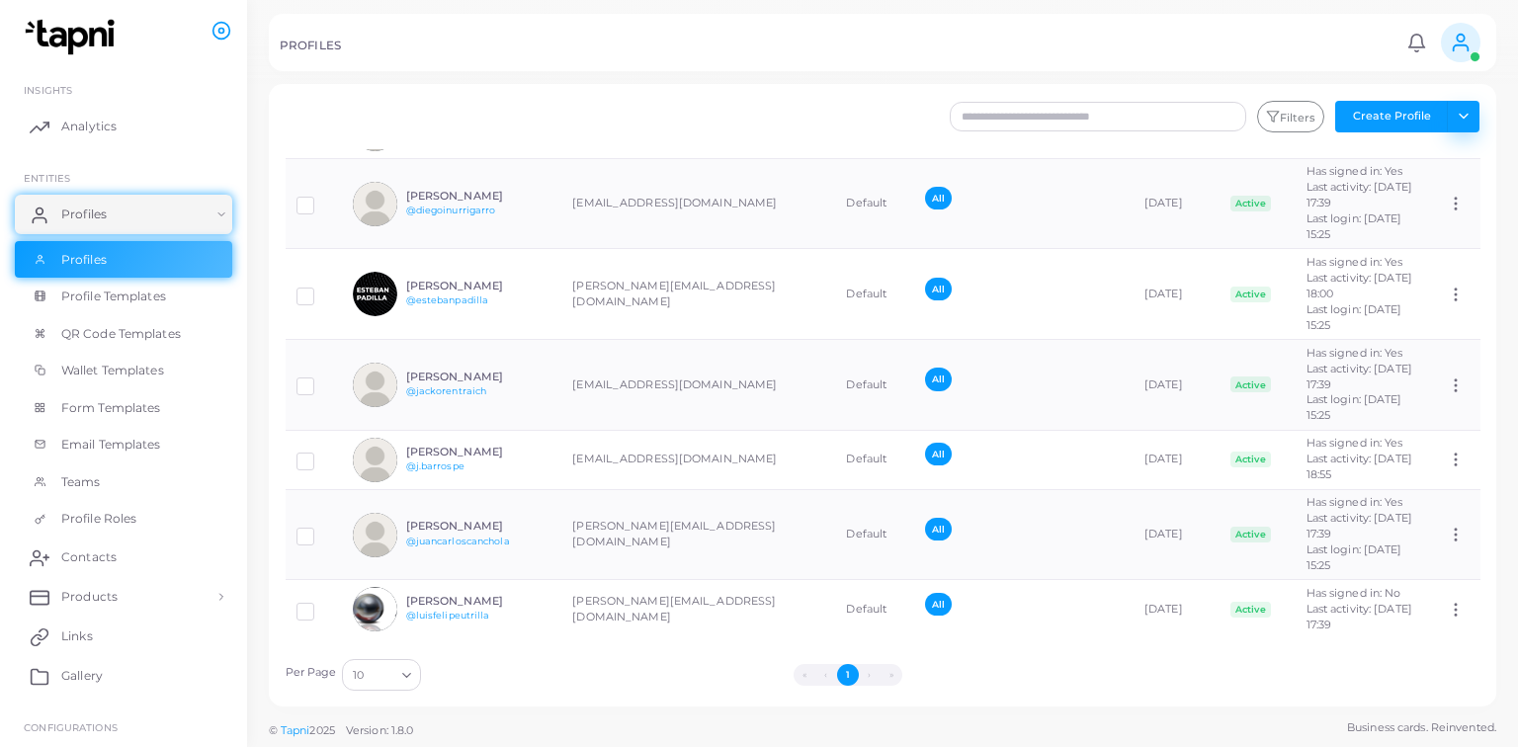
click at [1463, 115] on button "Toggle dropdown" at bounding box center [1463, 117] width 33 height 32
click at [1447, 185] on link "Invite Profiles" at bounding box center [1420, 189] width 110 height 30
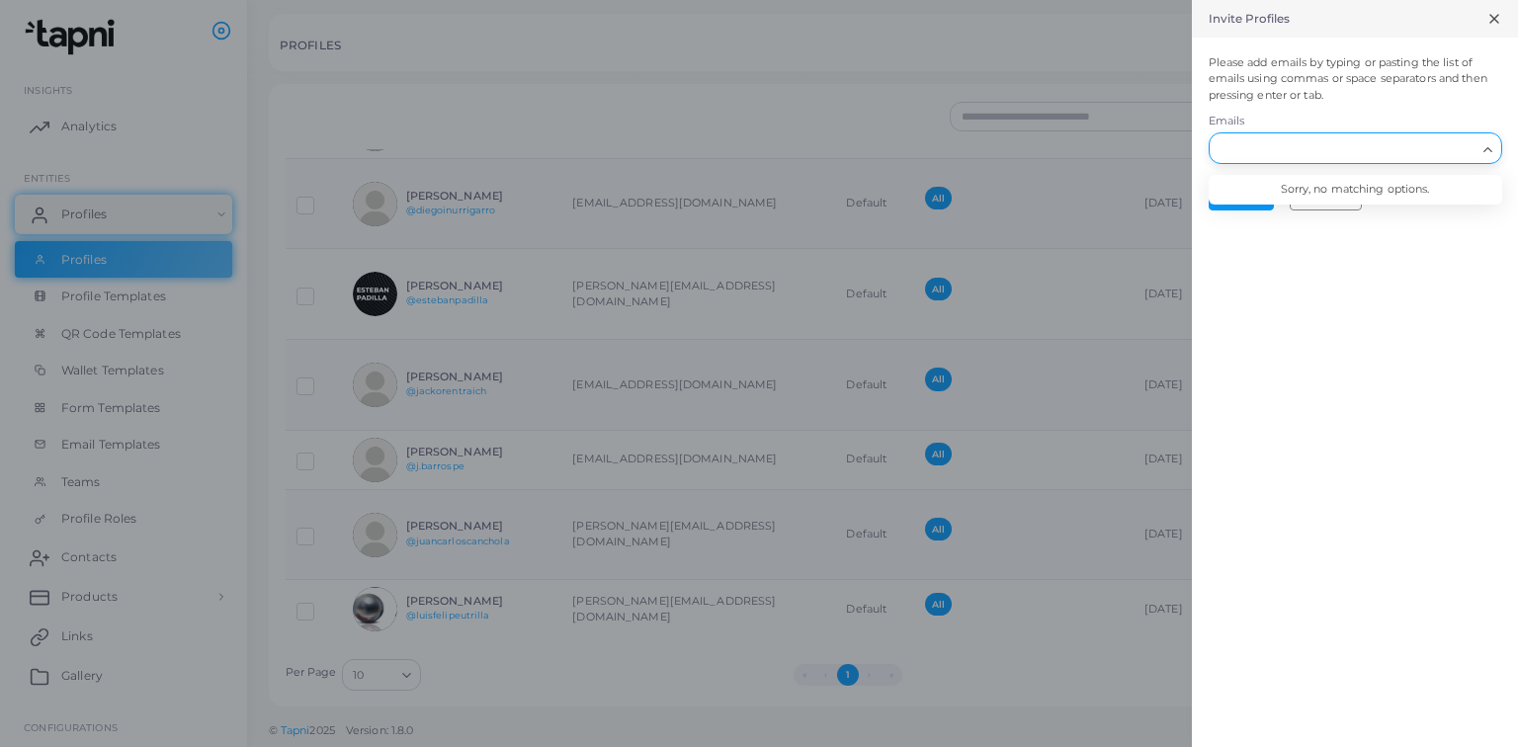
click at [1319, 138] on input "Search for option" at bounding box center [1344, 149] width 264 height 22
type input "**********"
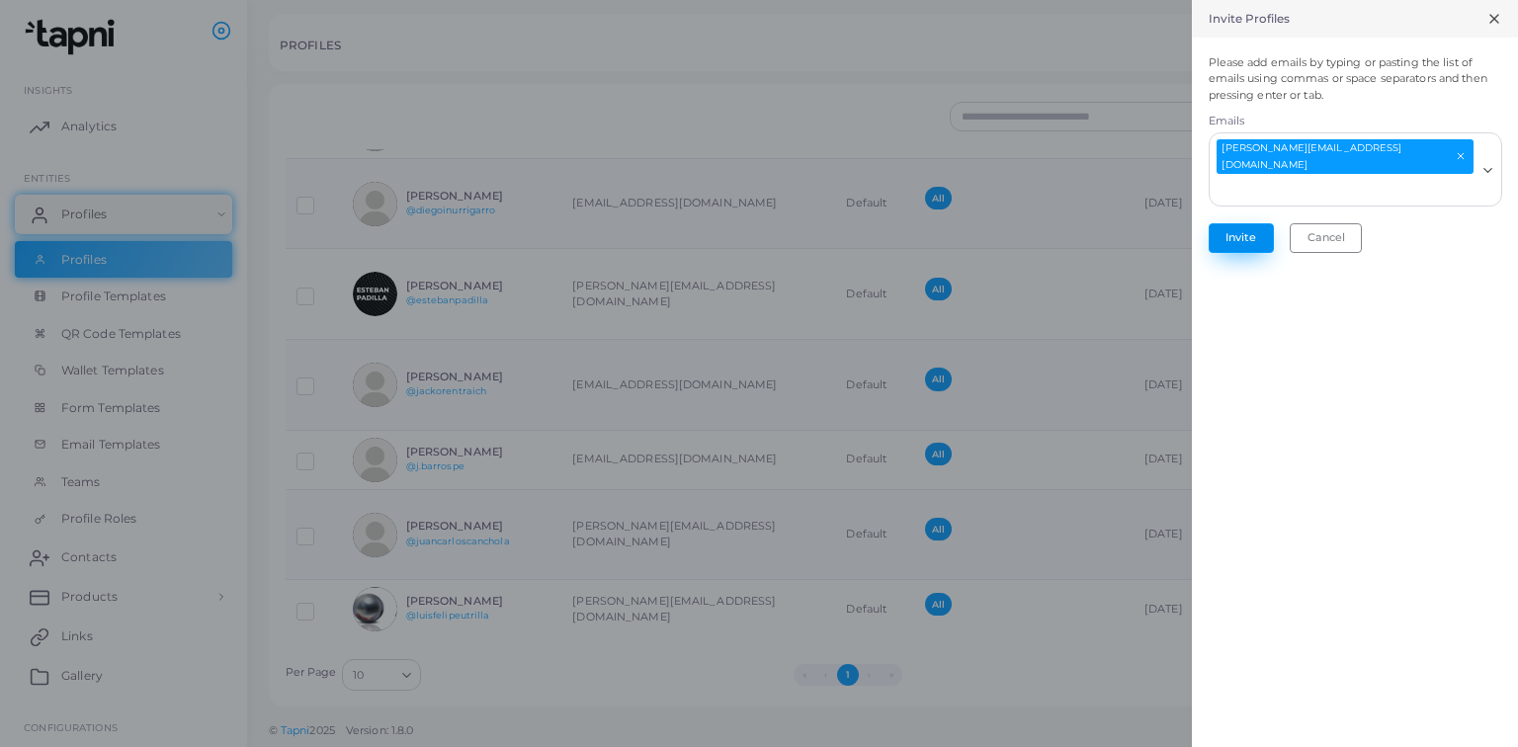
click at [1241, 223] on button "Invite" at bounding box center [1241, 238] width 65 height 30
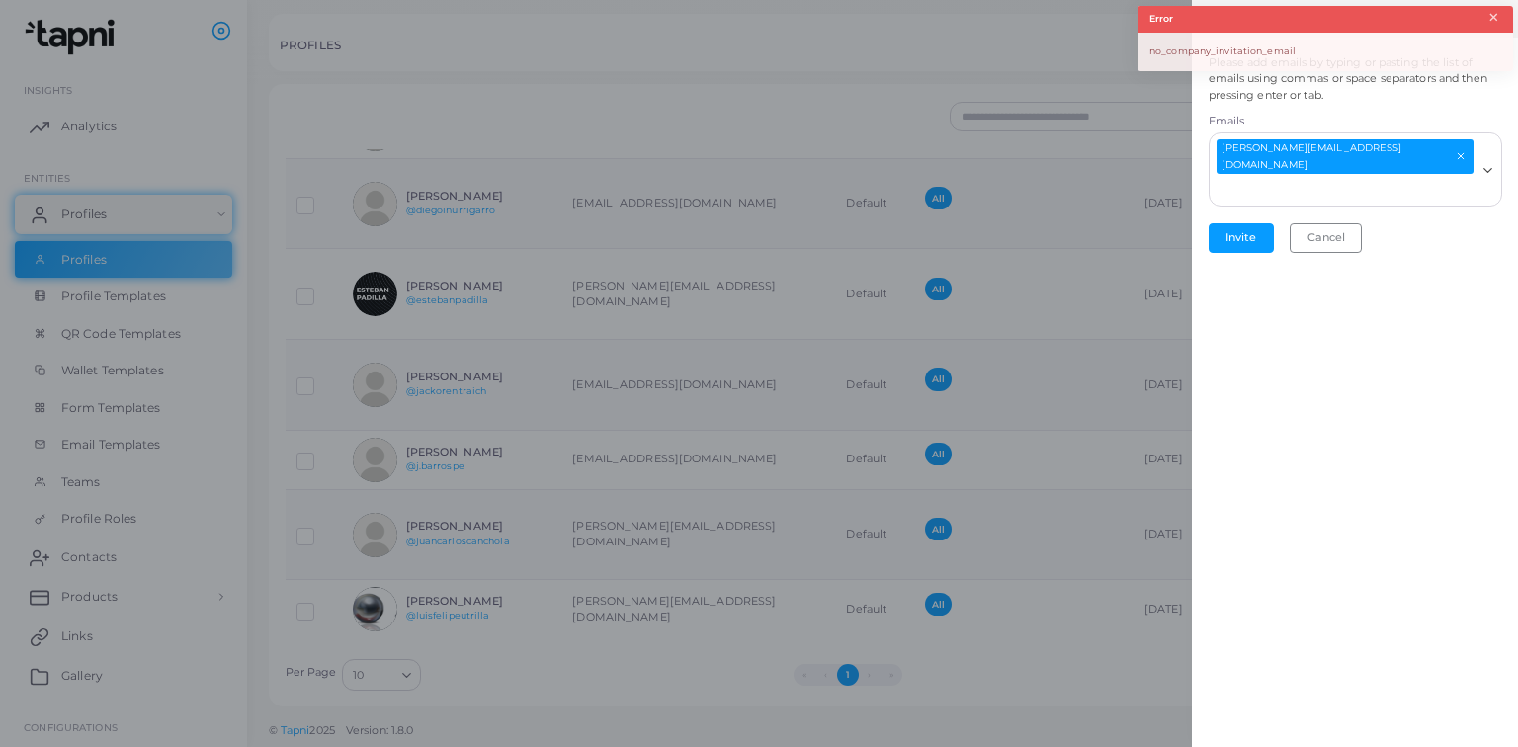
click at [1491, 16] on button "×" at bounding box center [1493, 18] width 13 height 22
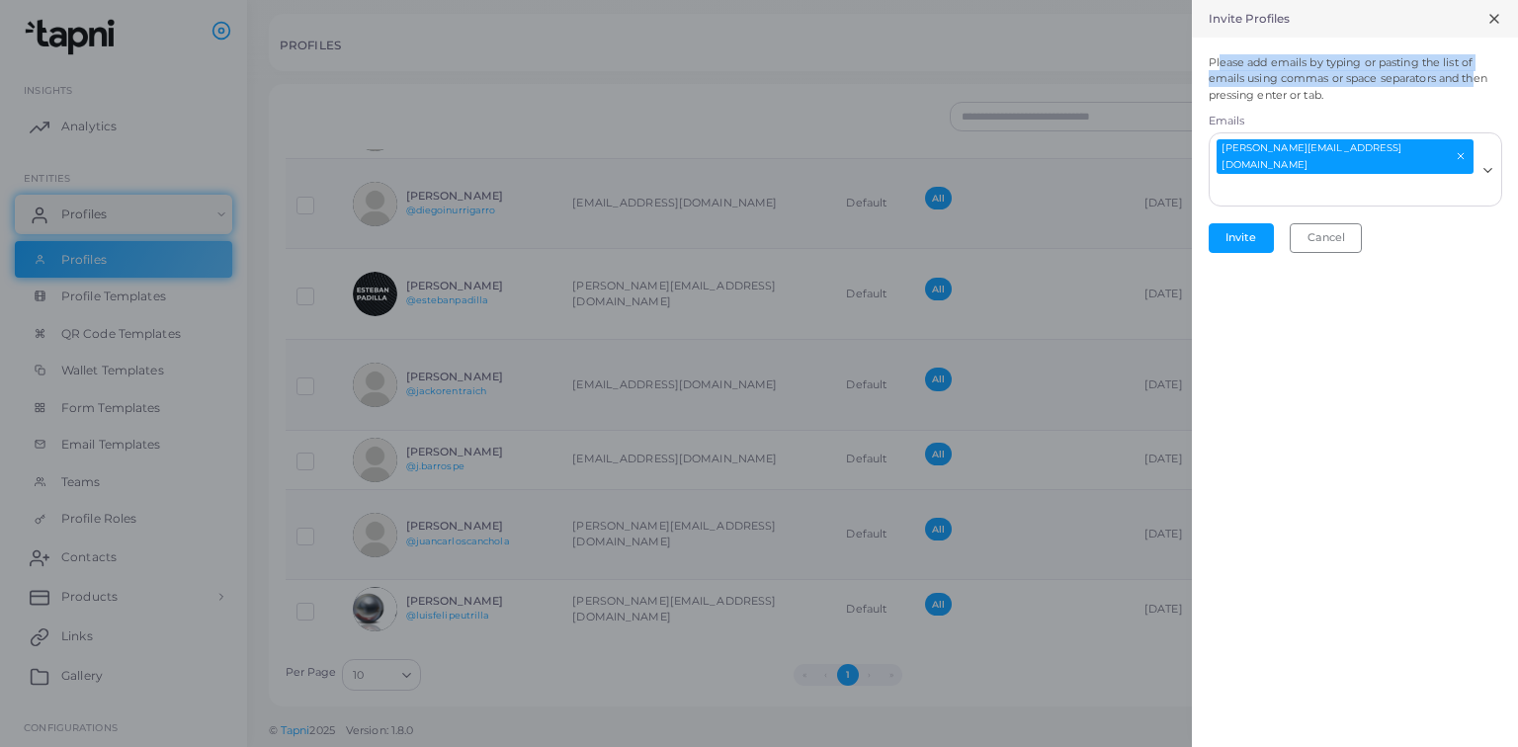
drag, startPoint x: 1212, startPoint y: 63, endPoint x: 1471, endPoint y: 82, distance: 259.6
click at [1471, 82] on p "Please add emails by typing or pasting the list of emails using commas or space…" at bounding box center [1355, 78] width 293 height 49
click at [1437, 88] on p "Please add emails by typing or pasting the list of emails using commas or space…" at bounding box center [1355, 78] width 293 height 49
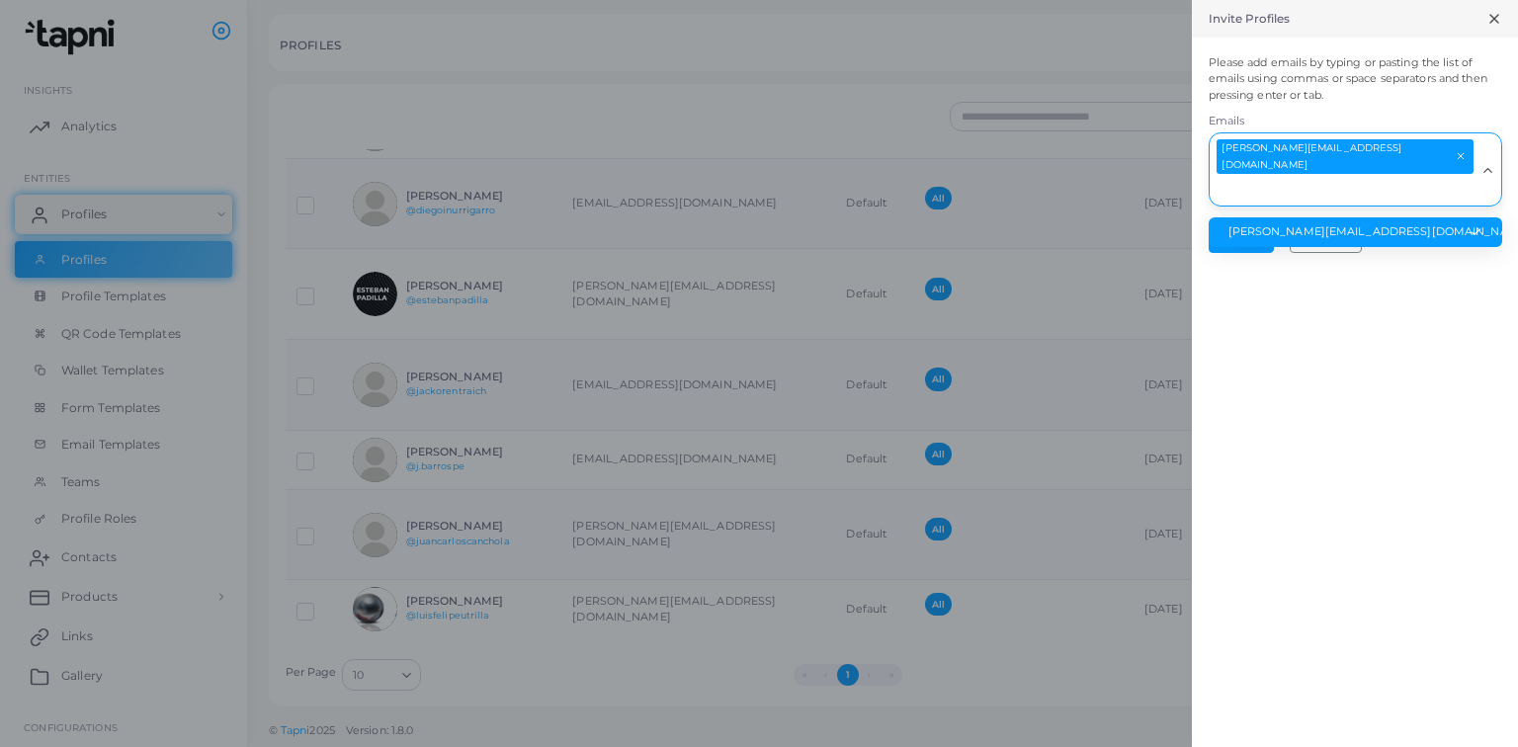
click at [1391, 217] on li "[PERSON_NAME][EMAIL_ADDRESS][DOMAIN_NAME]" at bounding box center [1355, 232] width 293 height 30
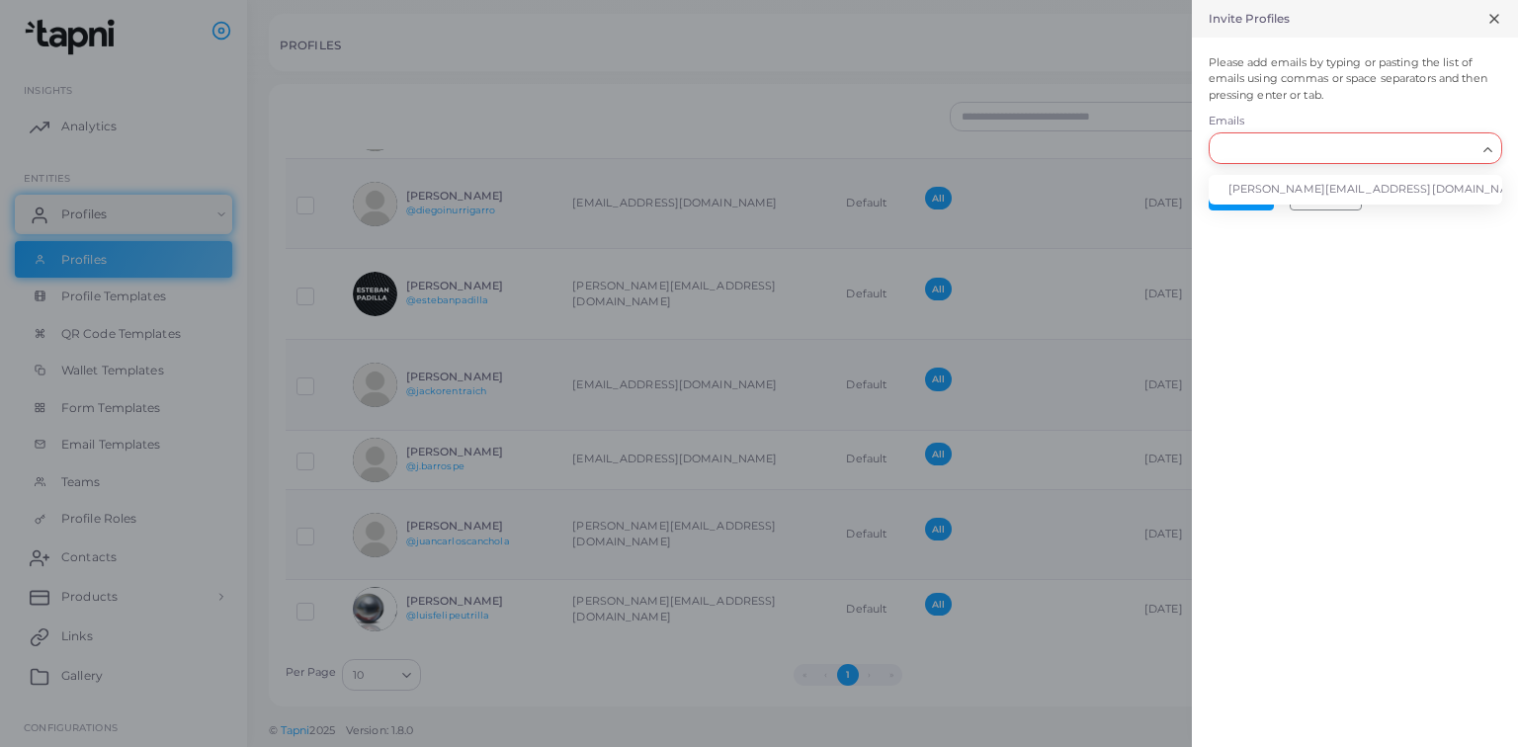
click at [1431, 178] on li "[PERSON_NAME][EMAIL_ADDRESS][DOMAIN_NAME]" at bounding box center [1355, 190] width 293 height 30
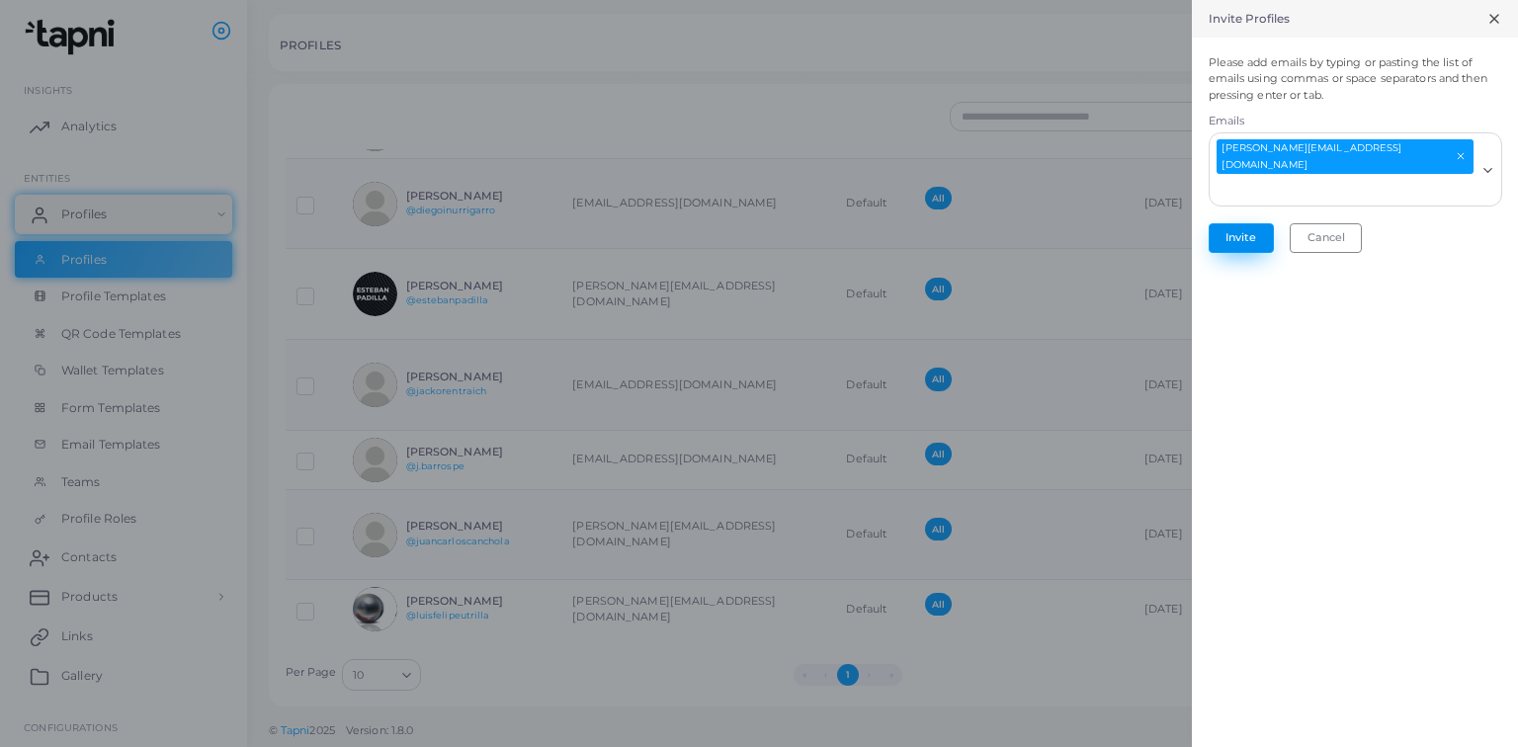
click at [1249, 223] on button "Invite" at bounding box center [1241, 238] width 65 height 30
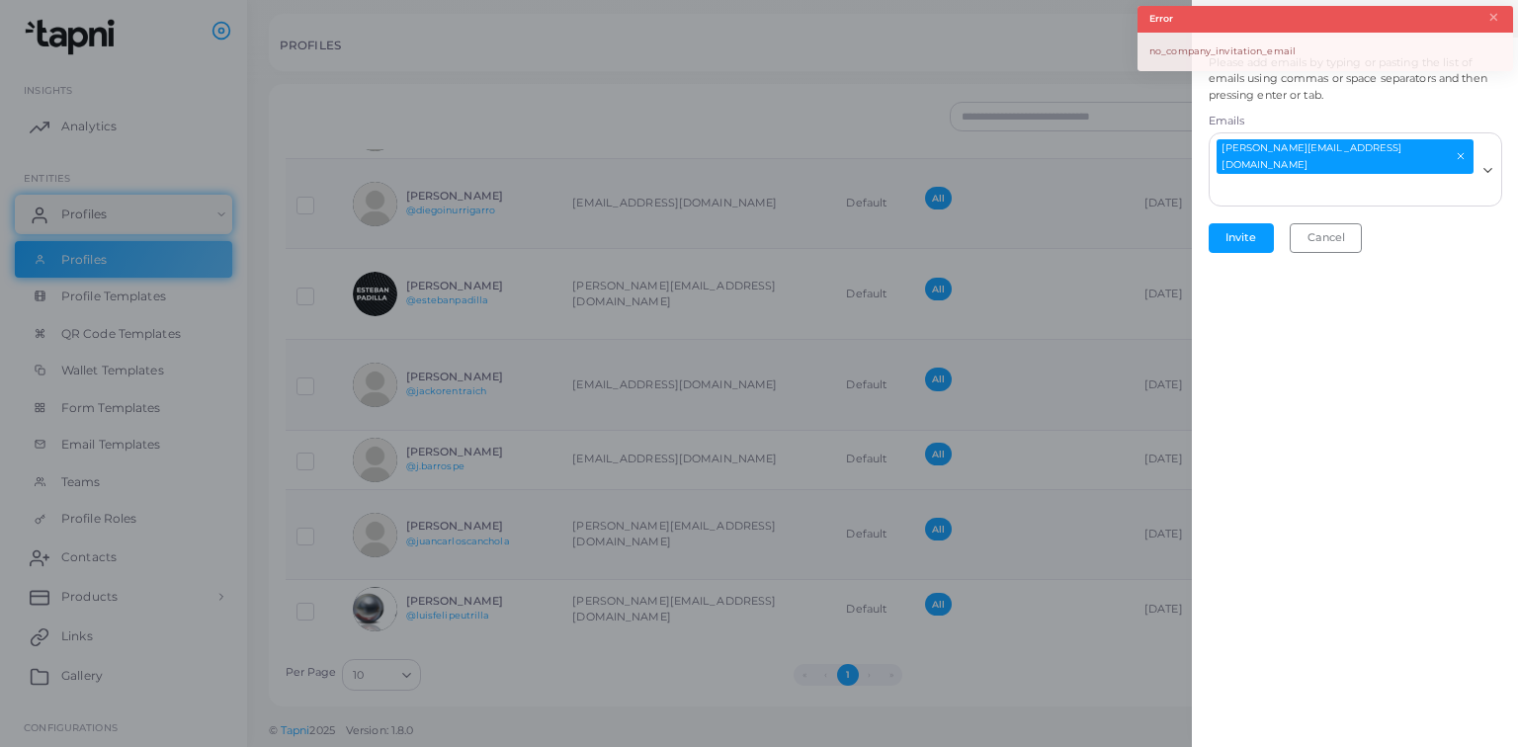
click at [1506, 308] on div "Invite Profiles Please add emails by typing or pasting the list of emails using…" at bounding box center [1355, 373] width 326 height 747
click at [1127, 180] on div at bounding box center [759, 373] width 1518 height 747
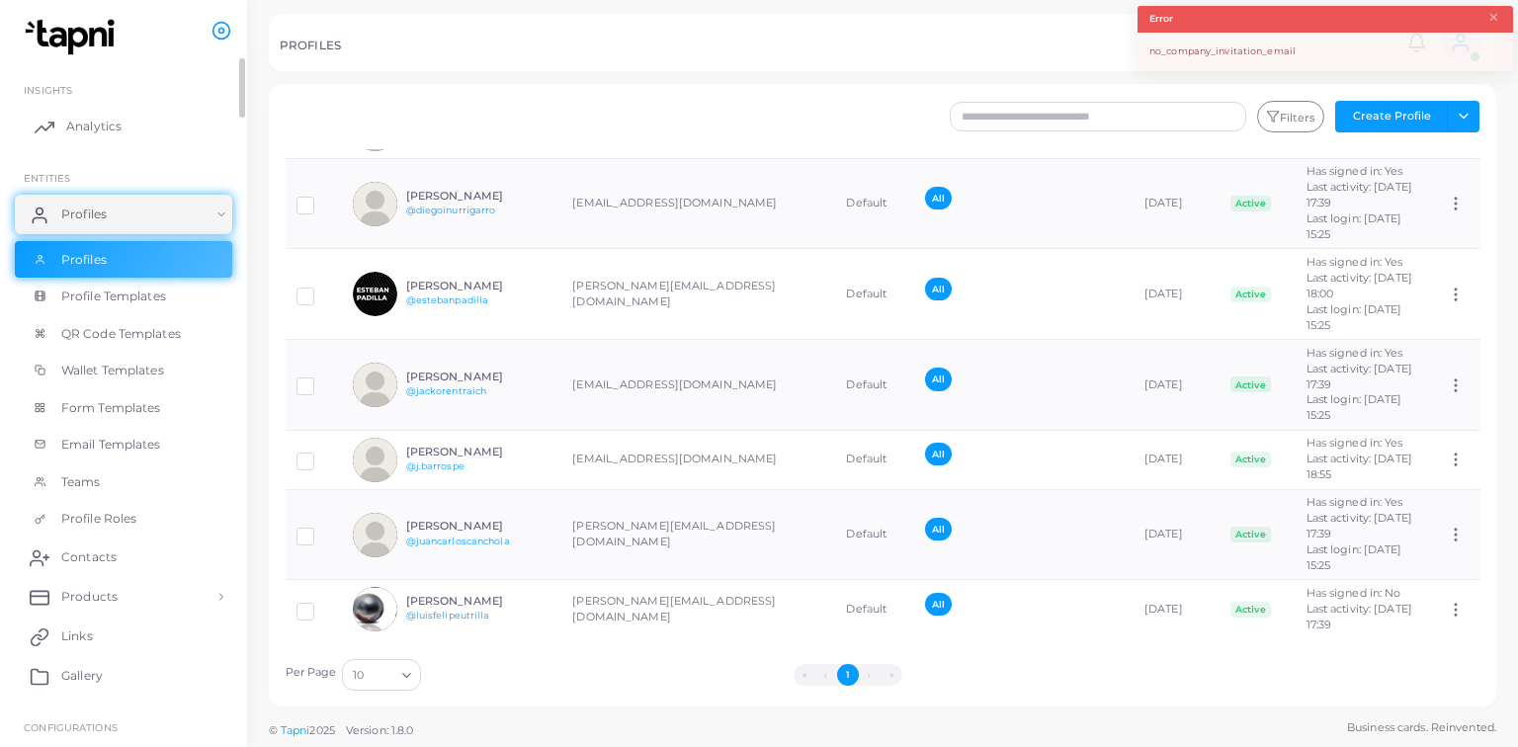
click at [117, 135] on link "Analytics" at bounding box center [123, 127] width 217 height 40
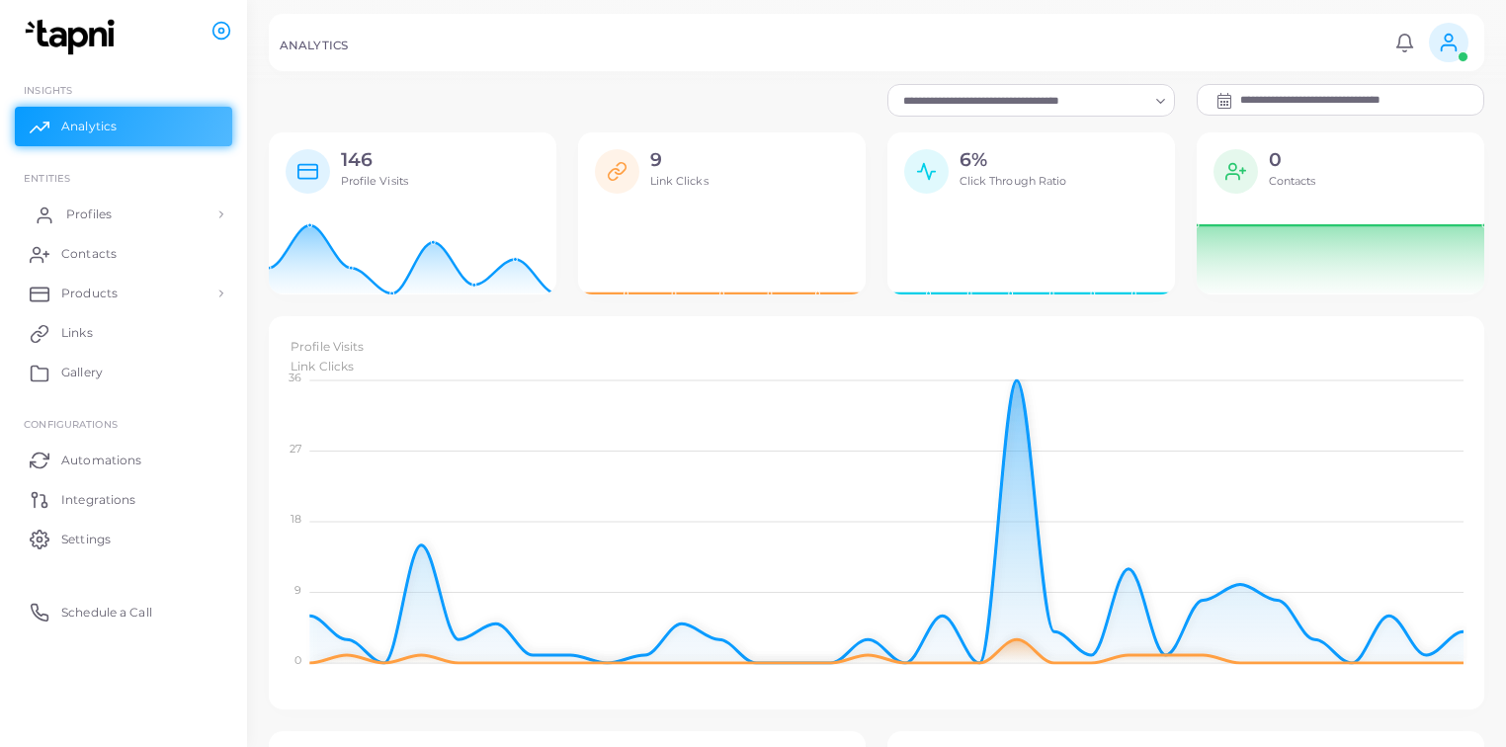
click at [142, 216] on link "Profiles" at bounding box center [123, 215] width 217 height 40
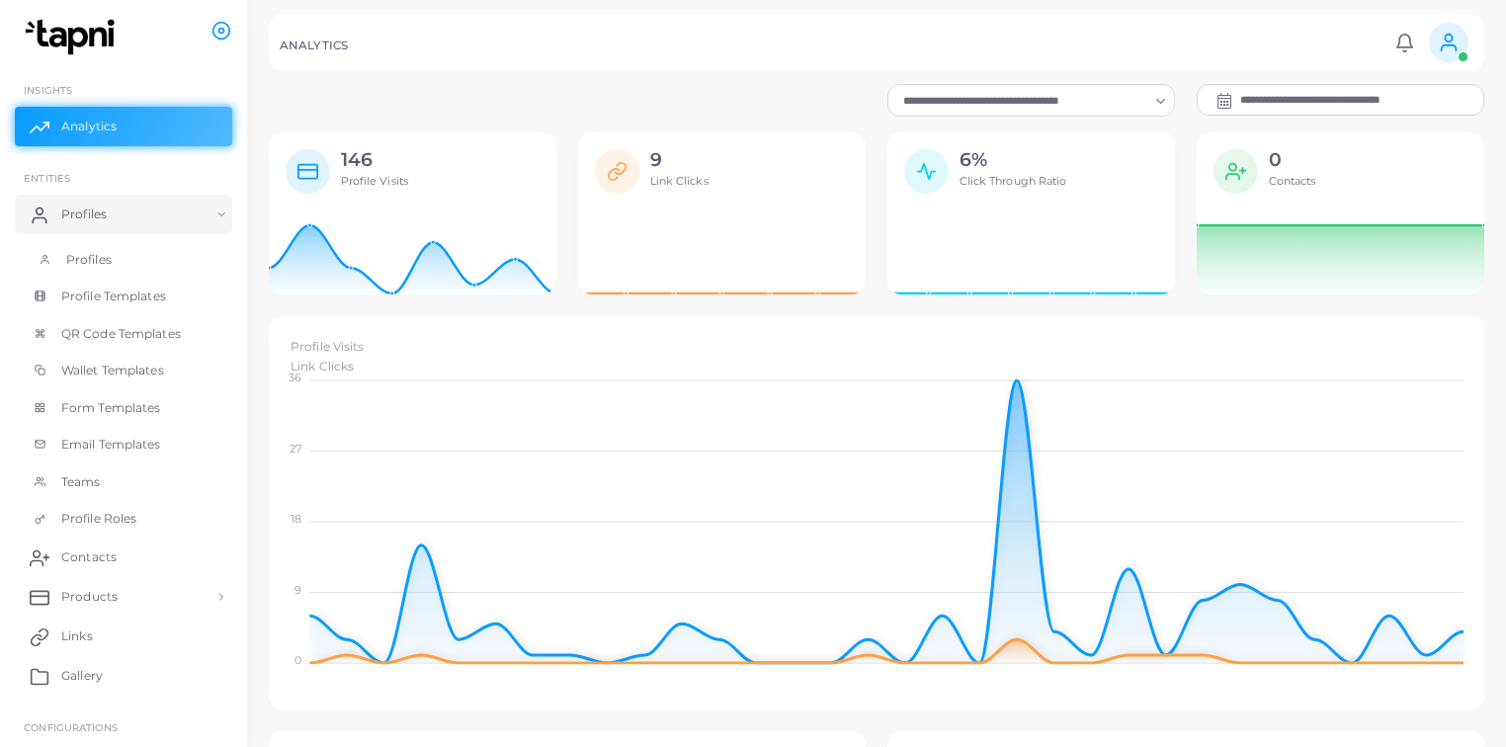
click at [143, 248] on link "Profiles" at bounding box center [123, 260] width 217 height 38
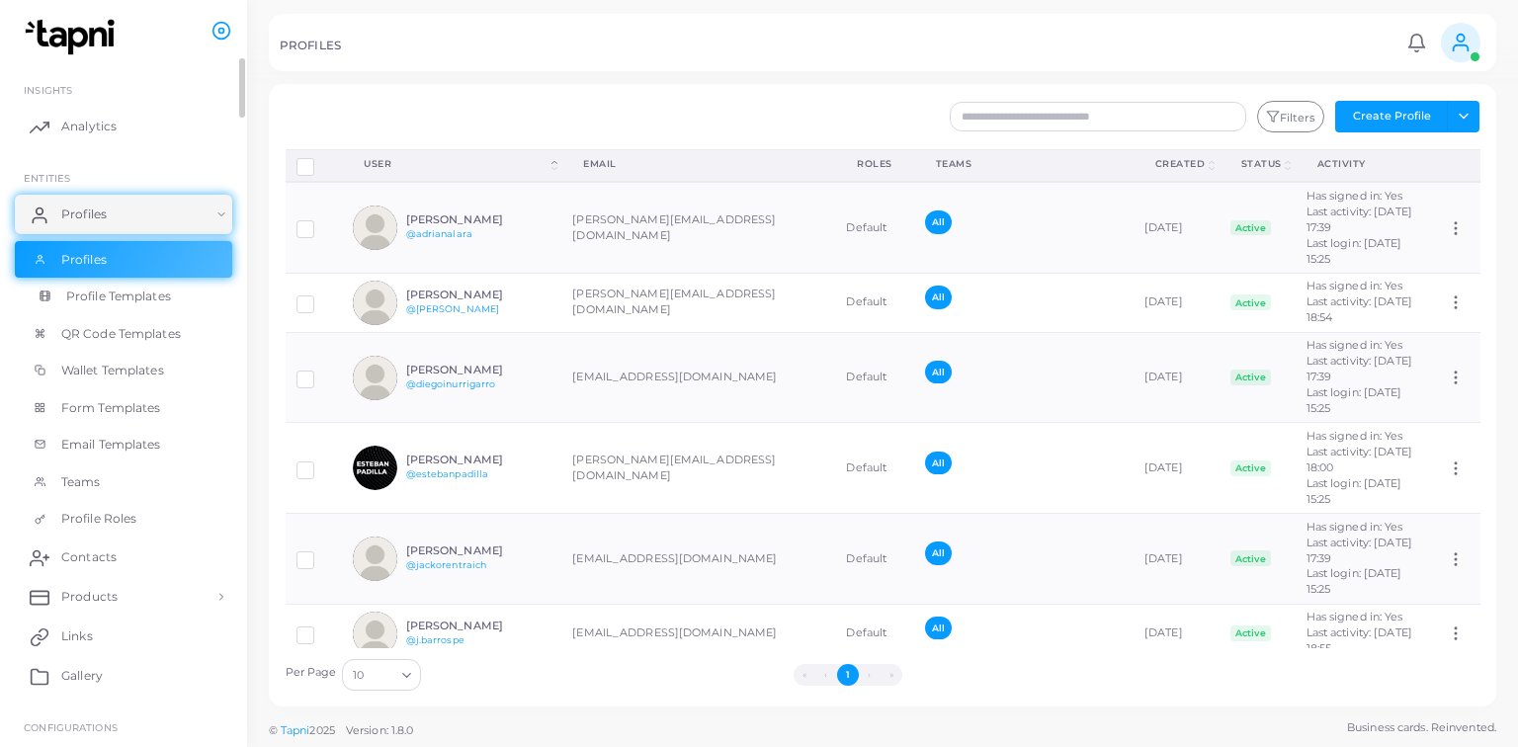
click at [156, 293] on span "Profile Templates" at bounding box center [118, 297] width 105 height 18
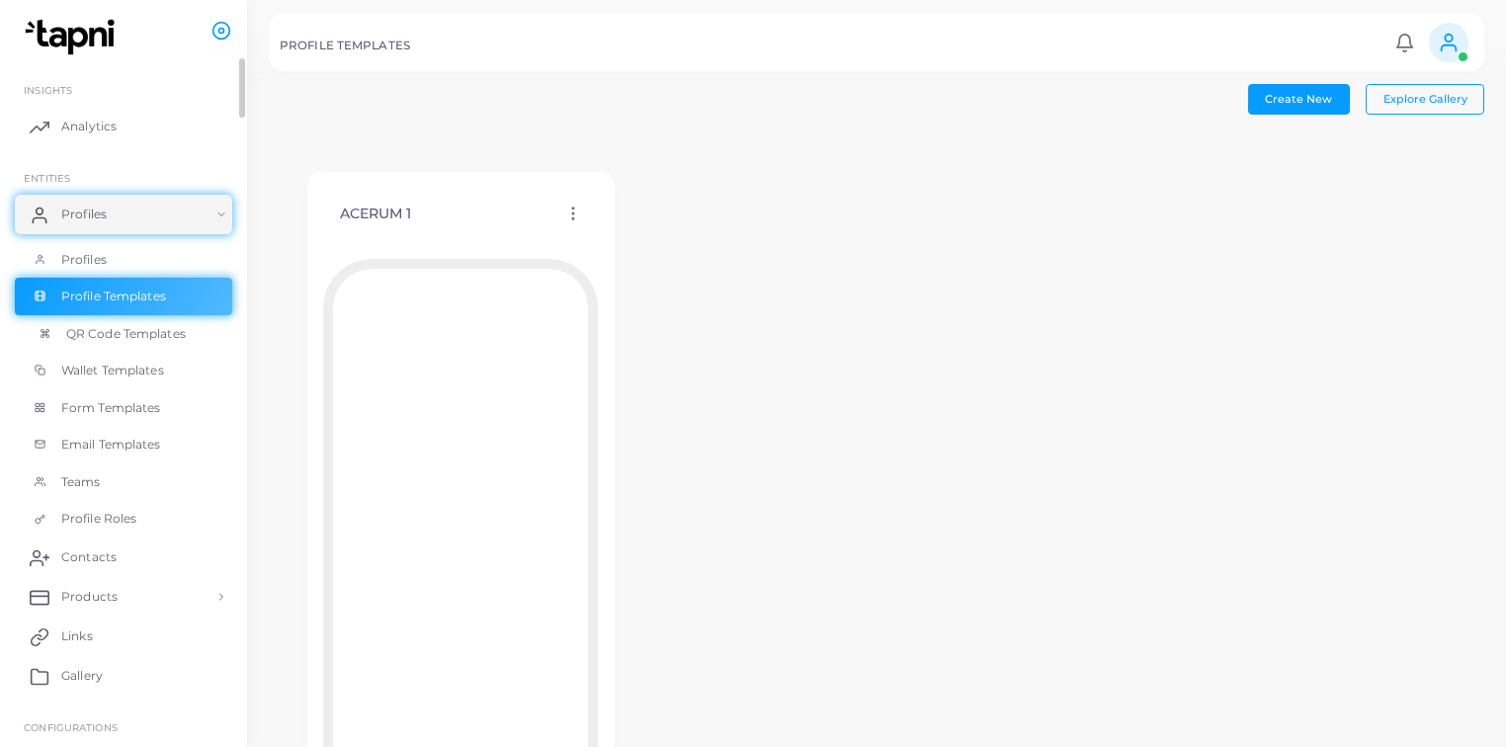
click at [162, 343] on link "QR Code Templates" at bounding box center [123, 334] width 217 height 38
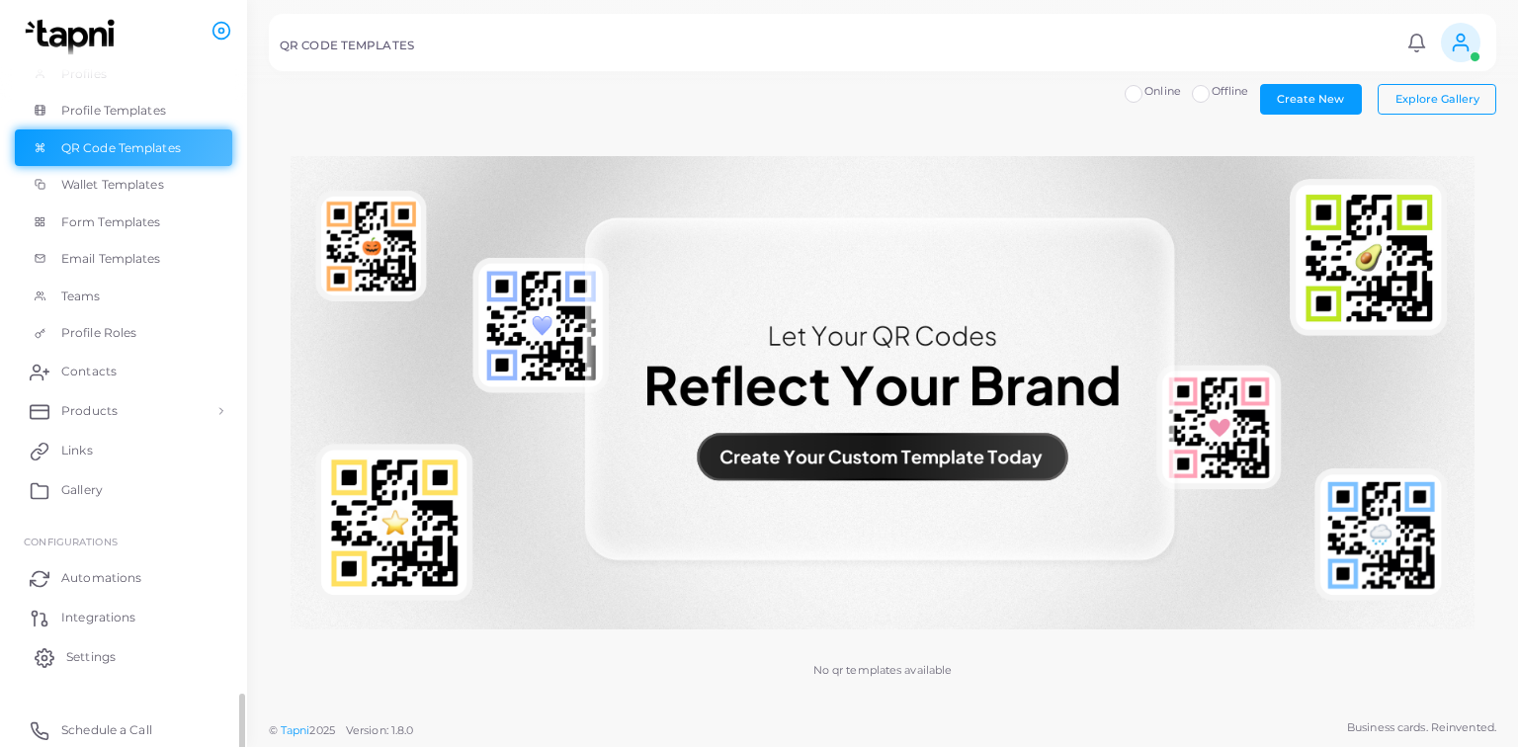
click at [122, 648] on link "Settings" at bounding box center [123, 657] width 217 height 40
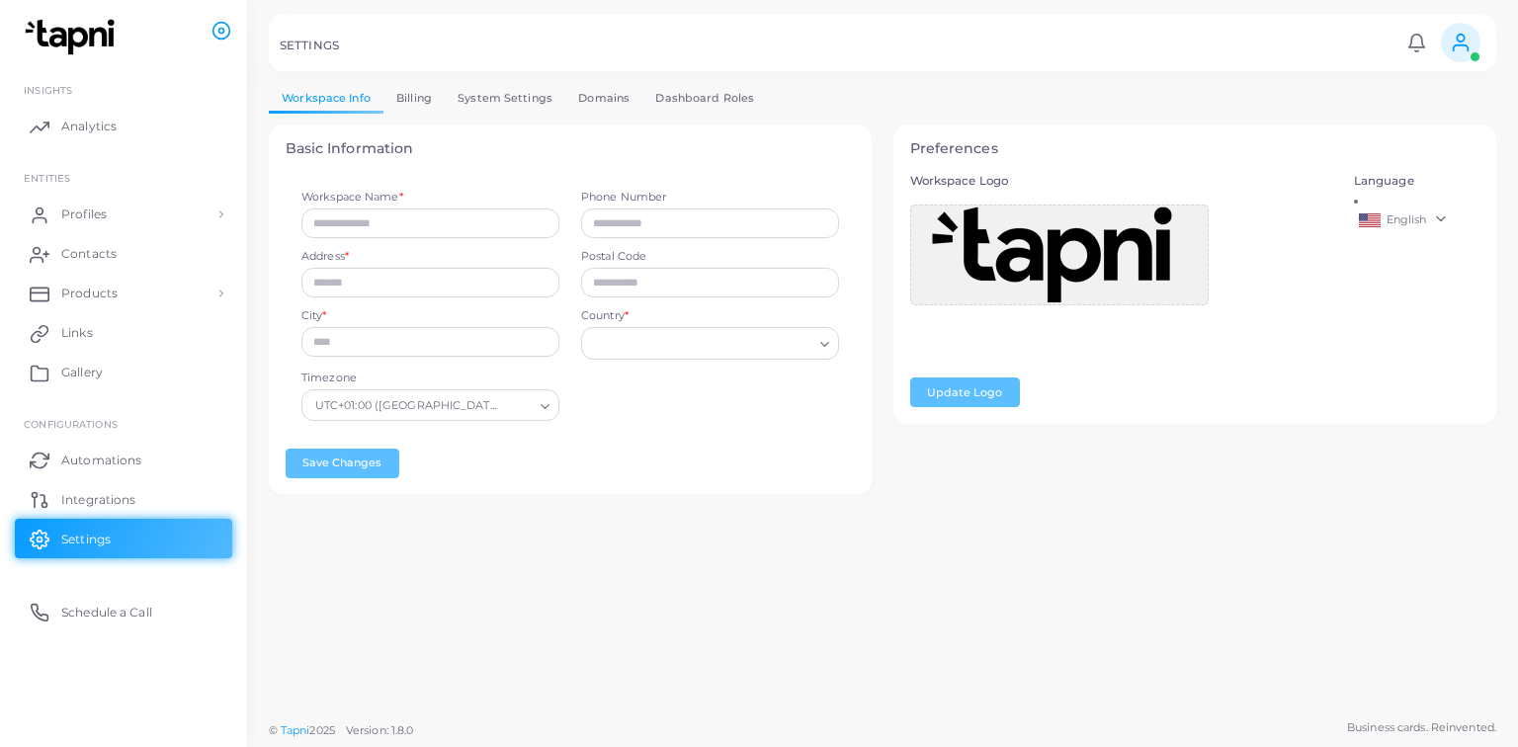
type input "*****"
click at [395, 97] on link "Billing" at bounding box center [413, 98] width 61 height 29
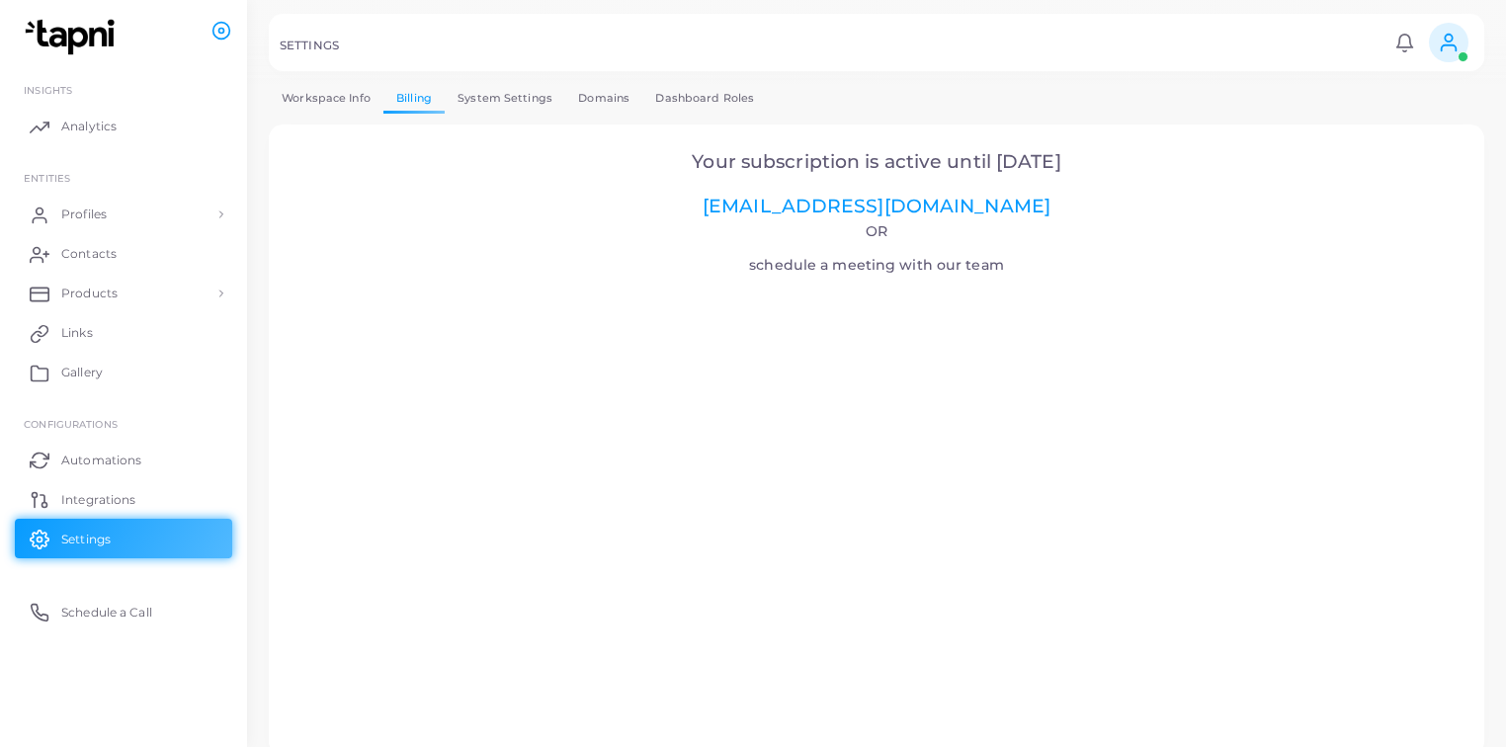
click at [477, 95] on link "System Settings" at bounding box center [505, 98] width 121 height 29
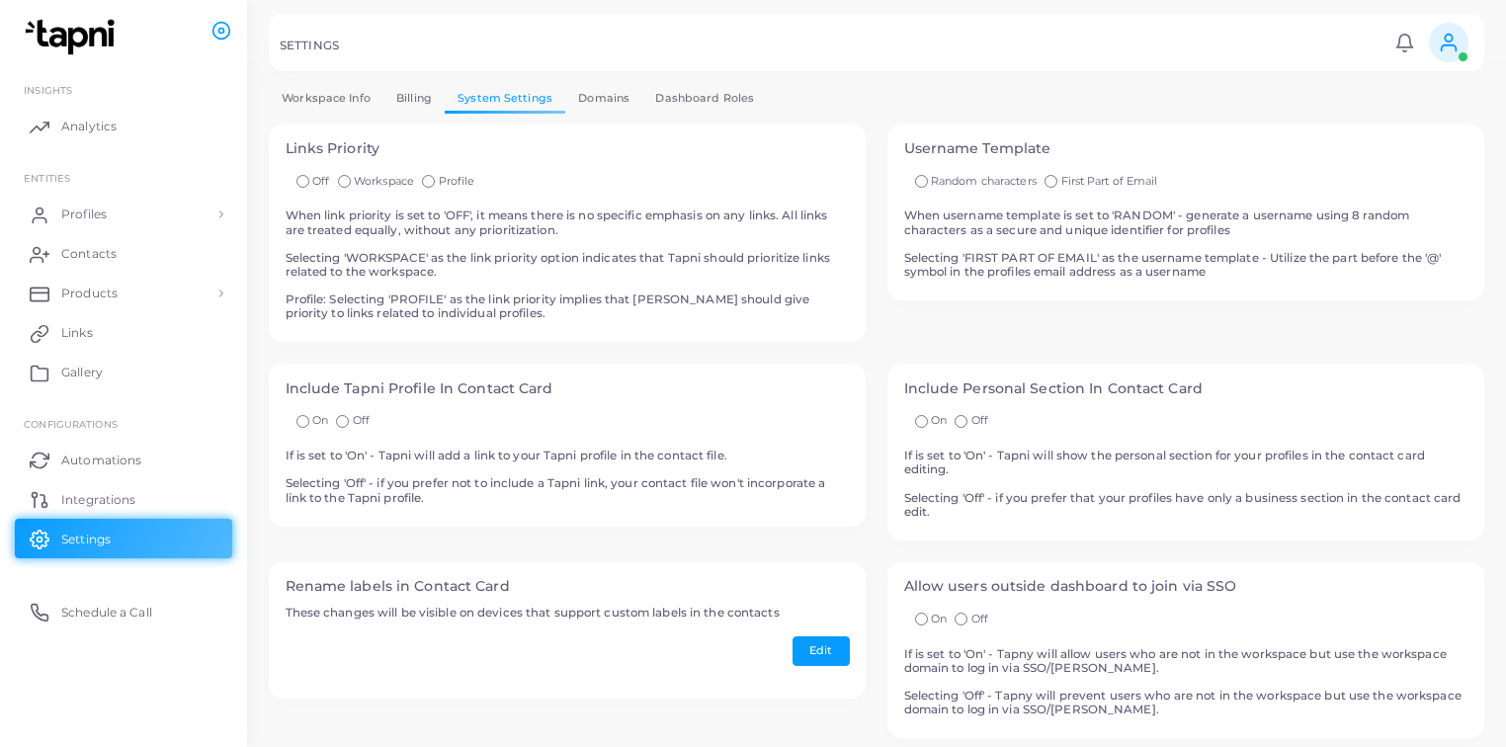
click at [597, 92] on link "Domains" at bounding box center [603, 98] width 77 height 29
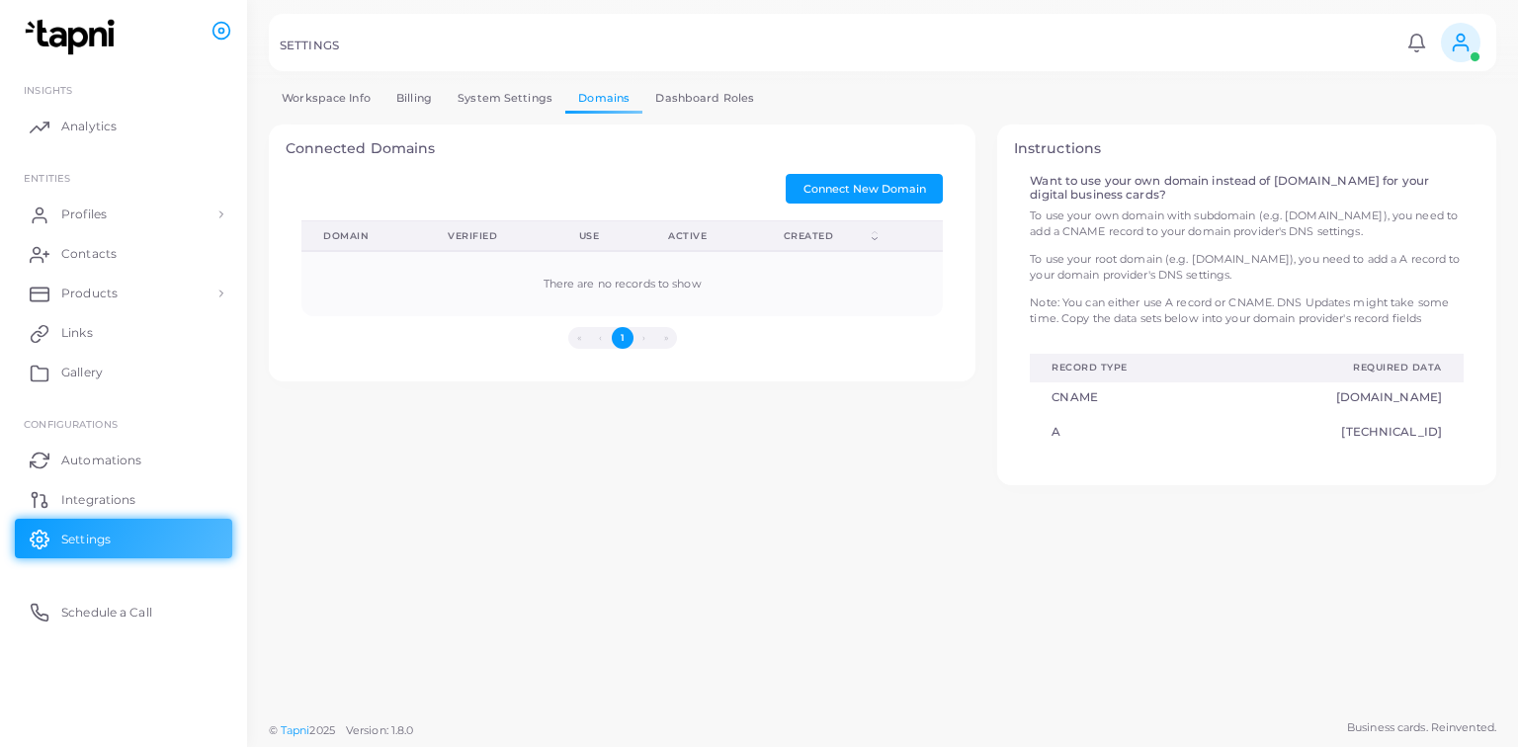
click at [709, 95] on link "Dashboard Roles" at bounding box center [704, 98] width 125 height 29
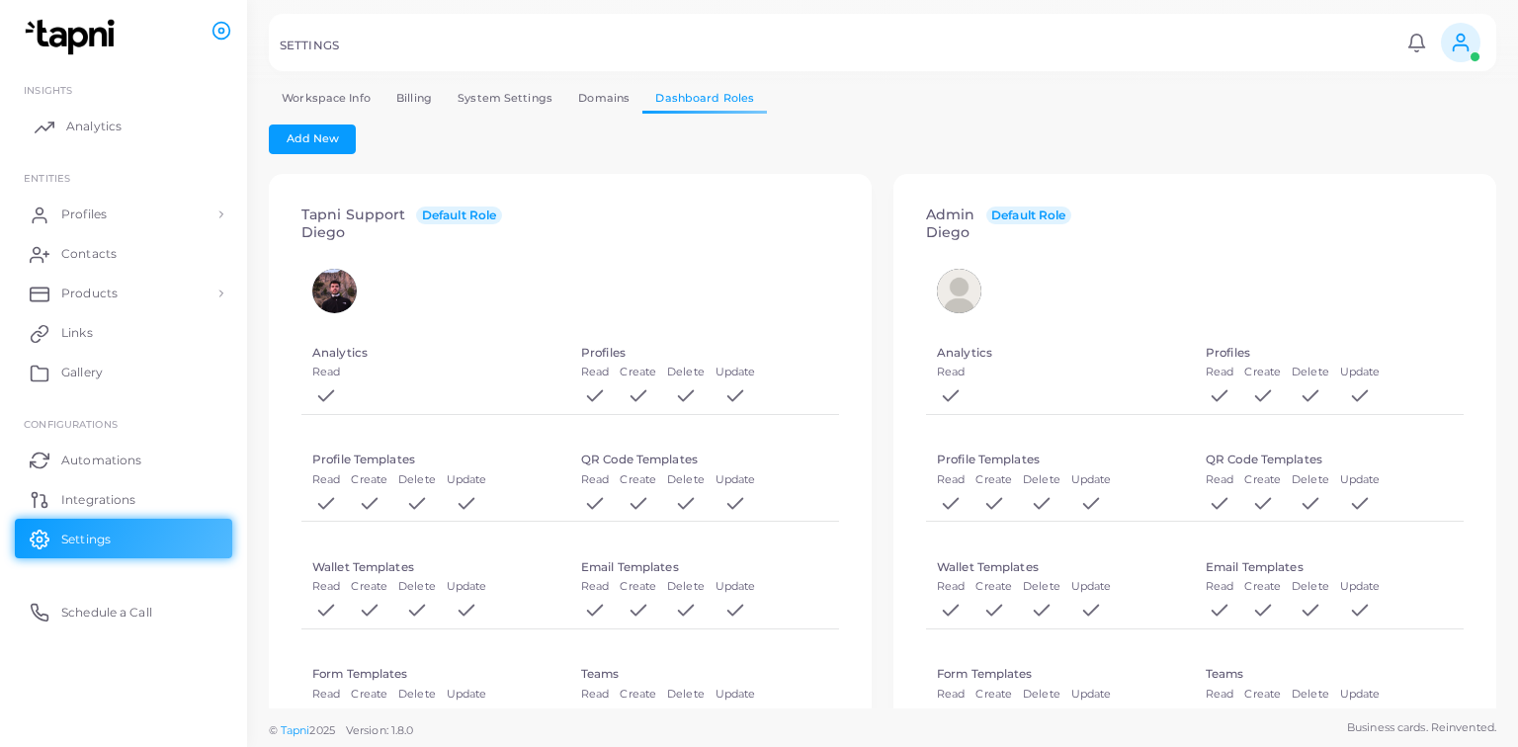
click at [75, 132] on span "Analytics" at bounding box center [93, 127] width 55 height 18
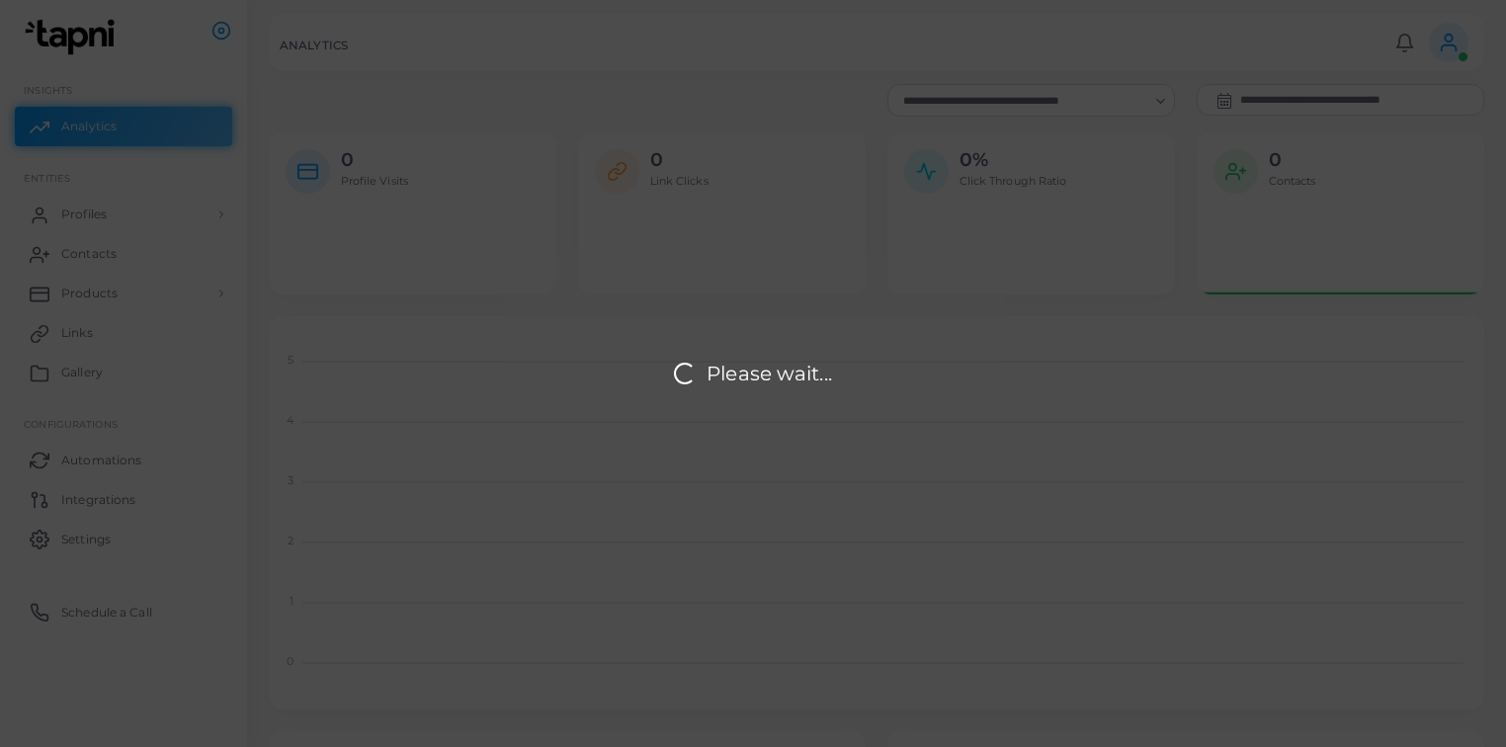
scroll to position [380, 1203]
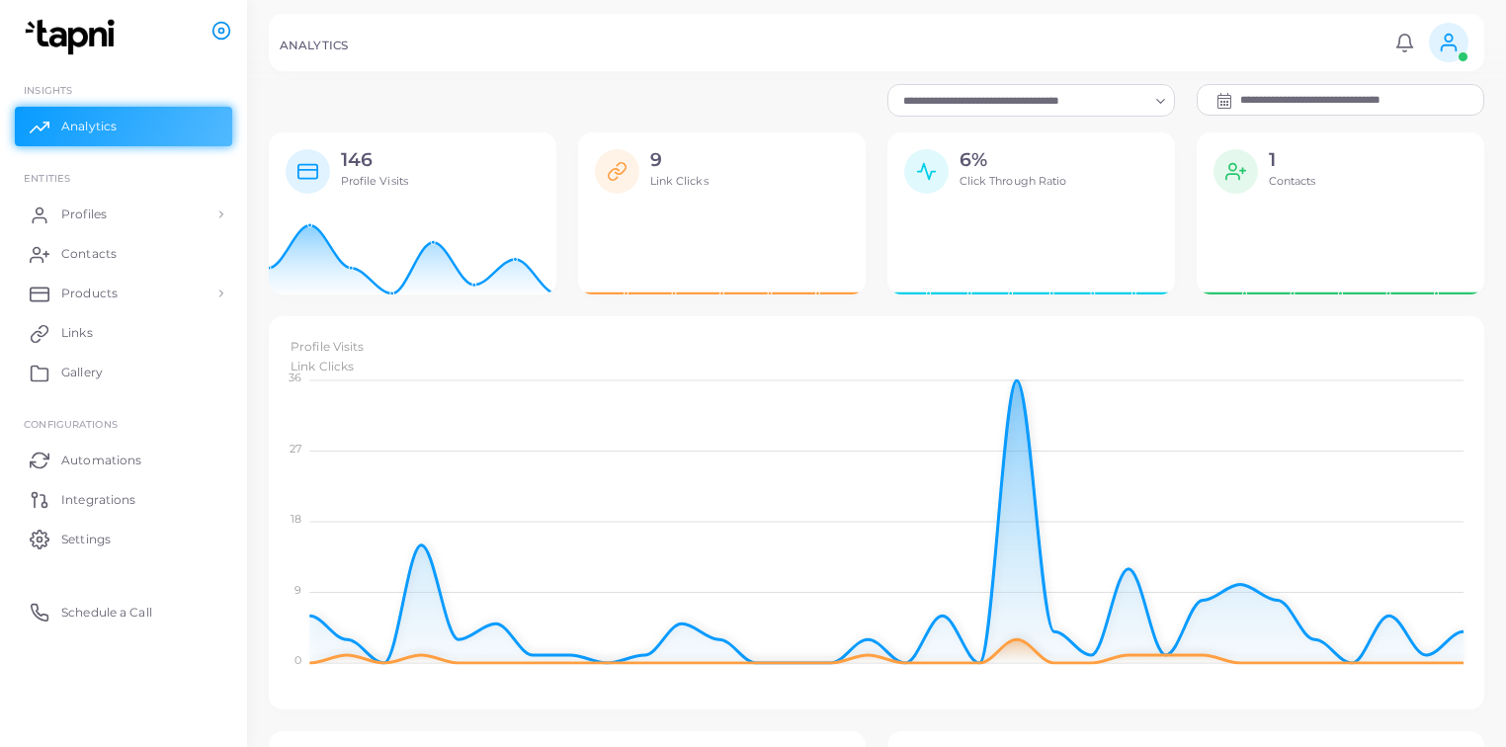
click at [225, 32] on icon at bounding box center [221, 31] width 20 height 20
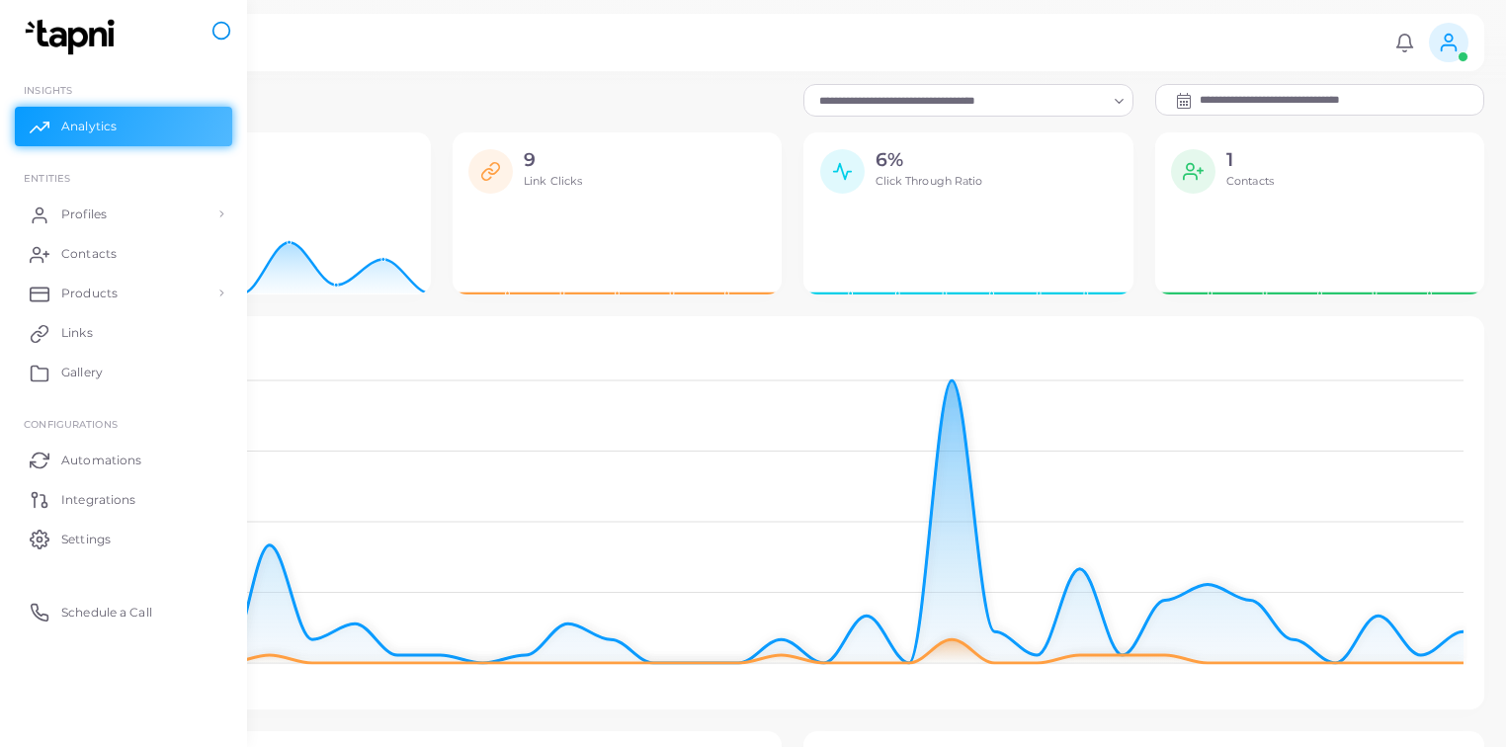
click at [225, 32] on icon at bounding box center [221, 31] width 20 height 20
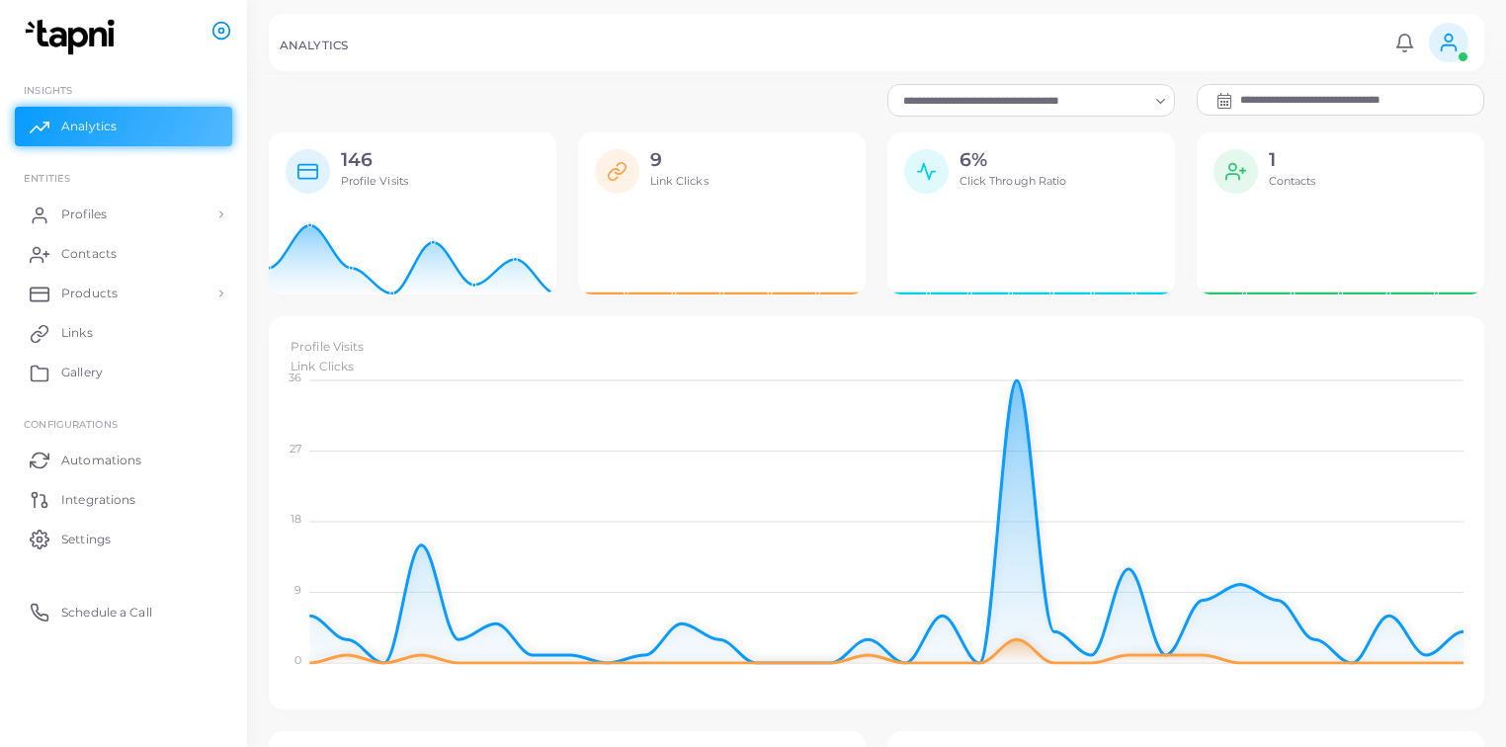
click at [225, 32] on icon at bounding box center [221, 31] width 20 height 20
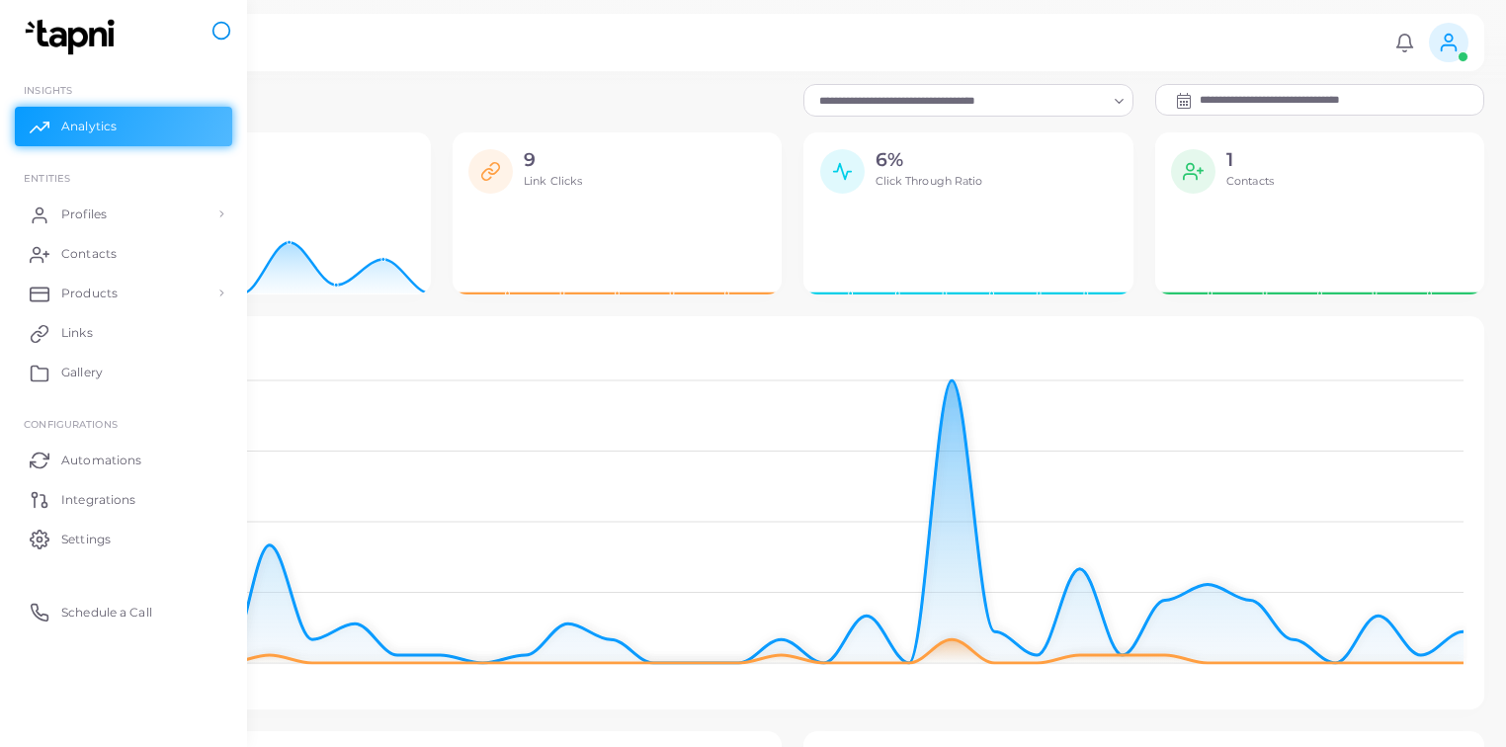
click at [225, 32] on icon at bounding box center [221, 31] width 20 height 20
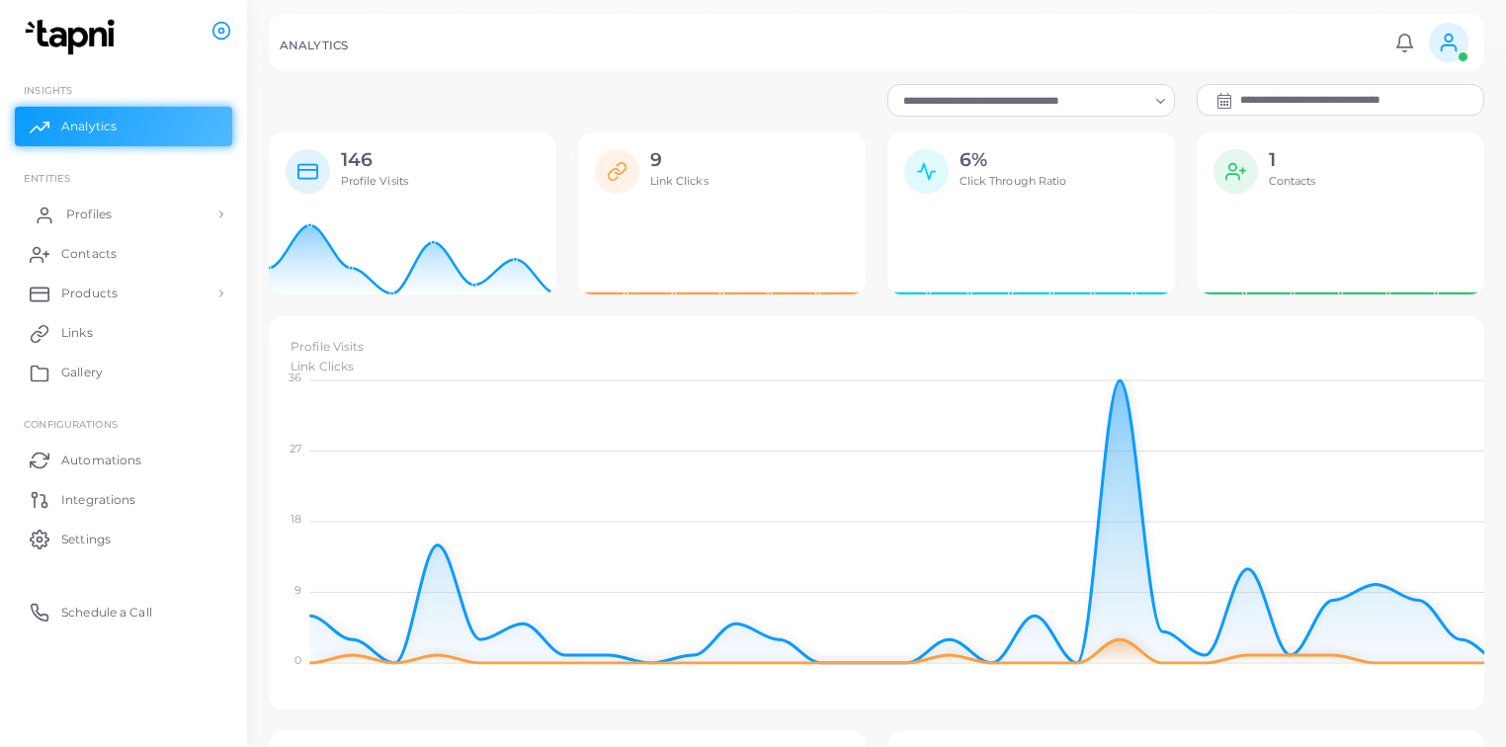
click at [163, 222] on link "Profiles" at bounding box center [123, 215] width 217 height 40
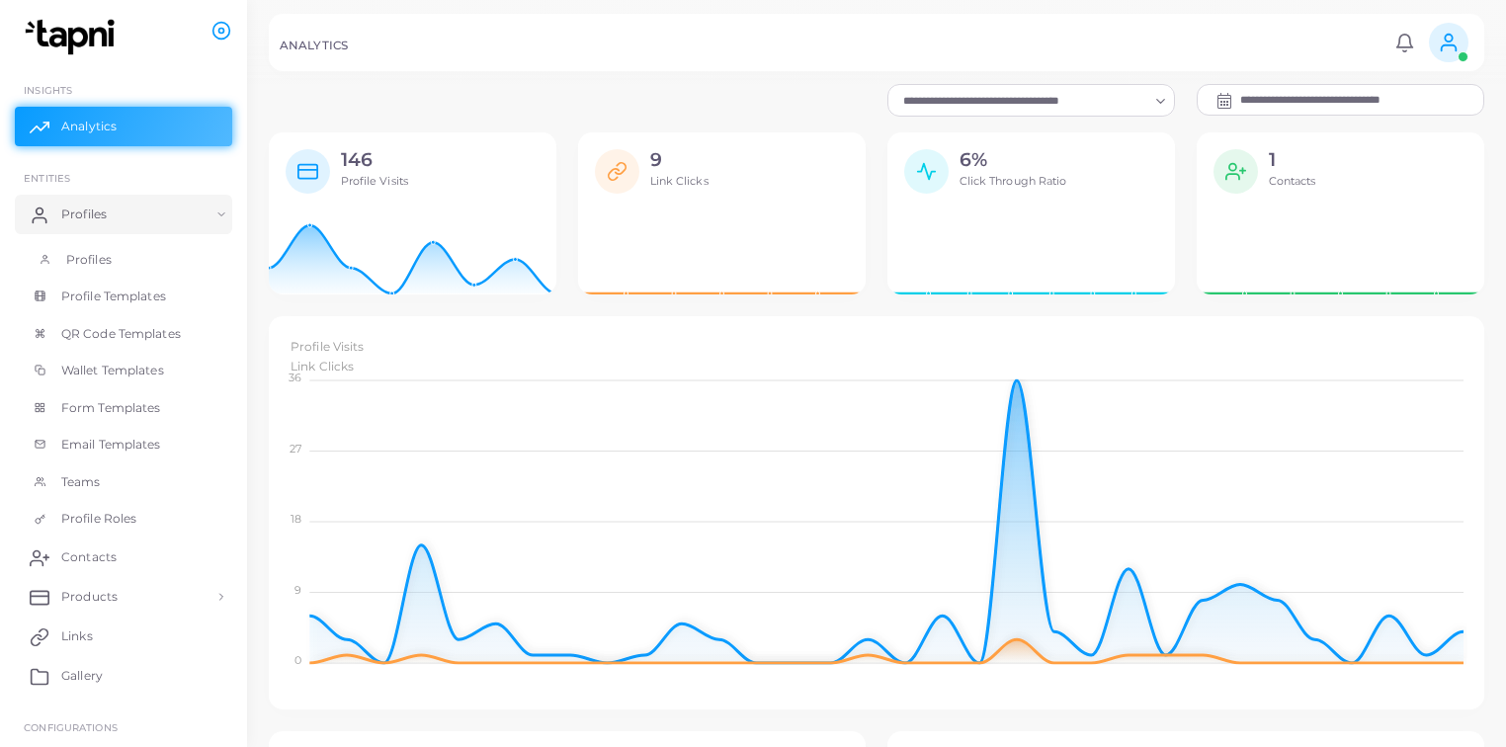
click at [151, 270] on link "Profiles" at bounding box center [123, 260] width 217 height 38
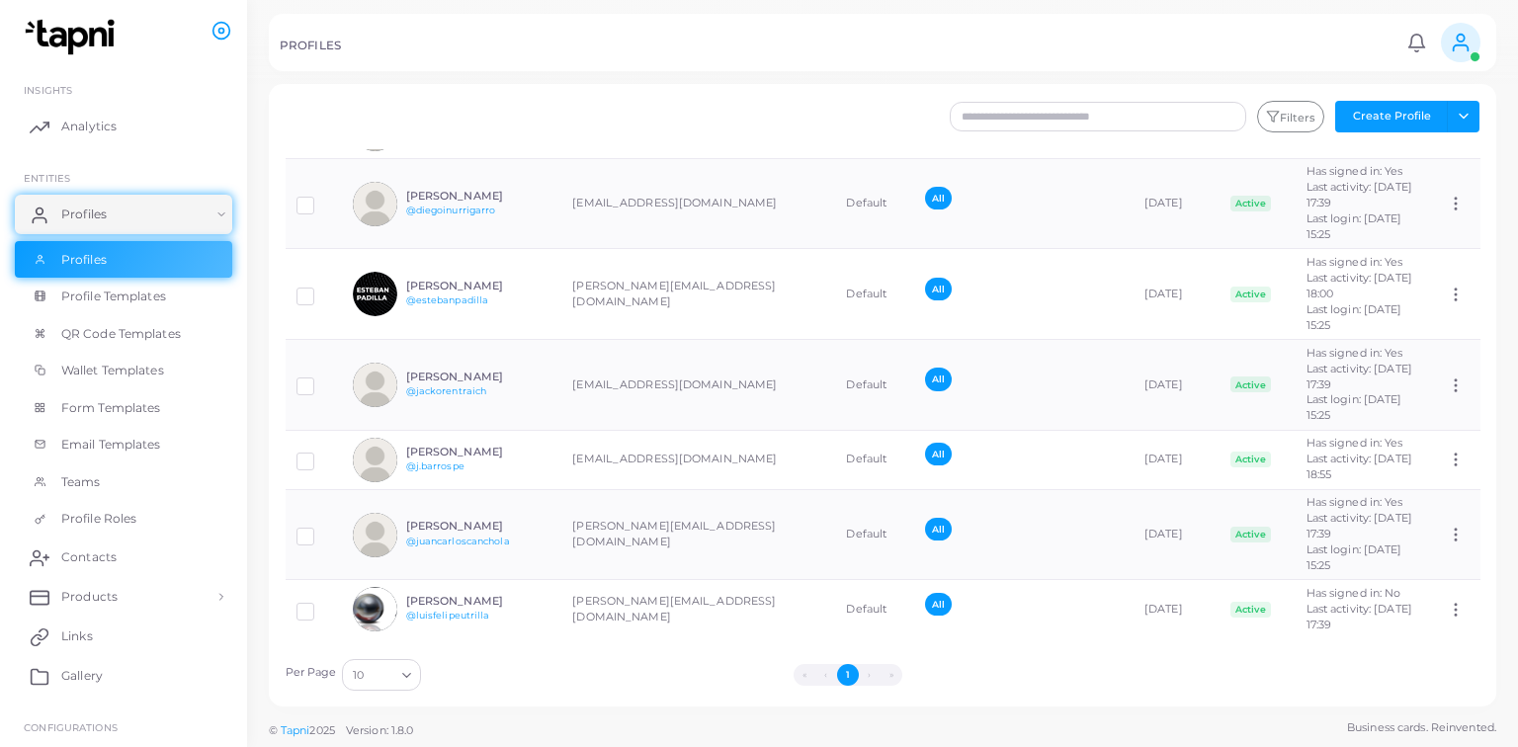
click at [1485, 35] on div "PROFILES Notifications 0 New Mark All As Read [PERSON_NAME] ([PERSON_NAME][EMAI…" at bounding box center [882, 42] width 1227 height 57
click at [1471, 39] on span at bounding box center [1461, 43] width 40 height 40
click at [1467, 33] on icon at bounding box center [1461, 43] width 22 height 22
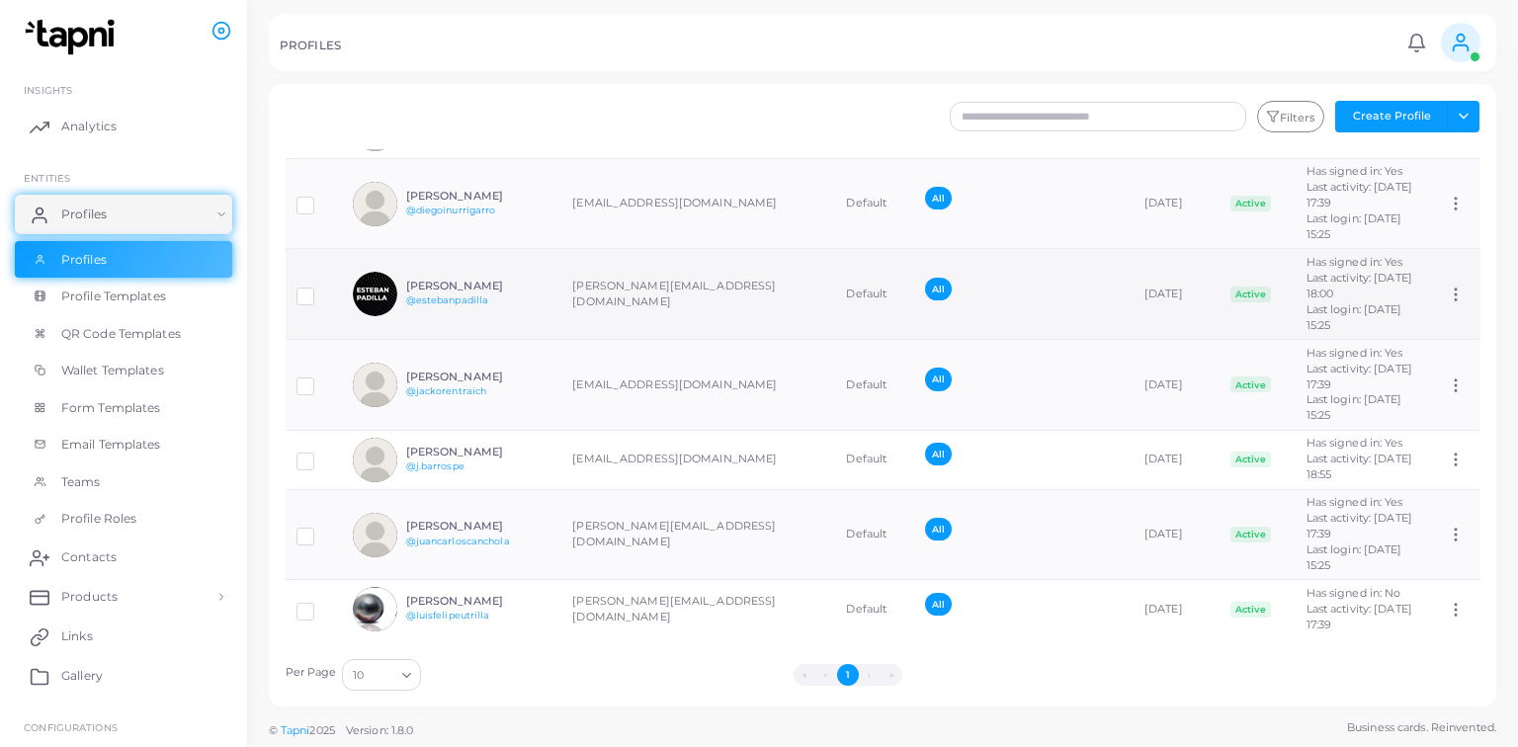
drag, startPoint x: 1250, startPoint y: 255, endPoint x: 1265, endPoint y: 280, distance: 28.8
